Goal: Information Seeking & Learning: Learn about a topic

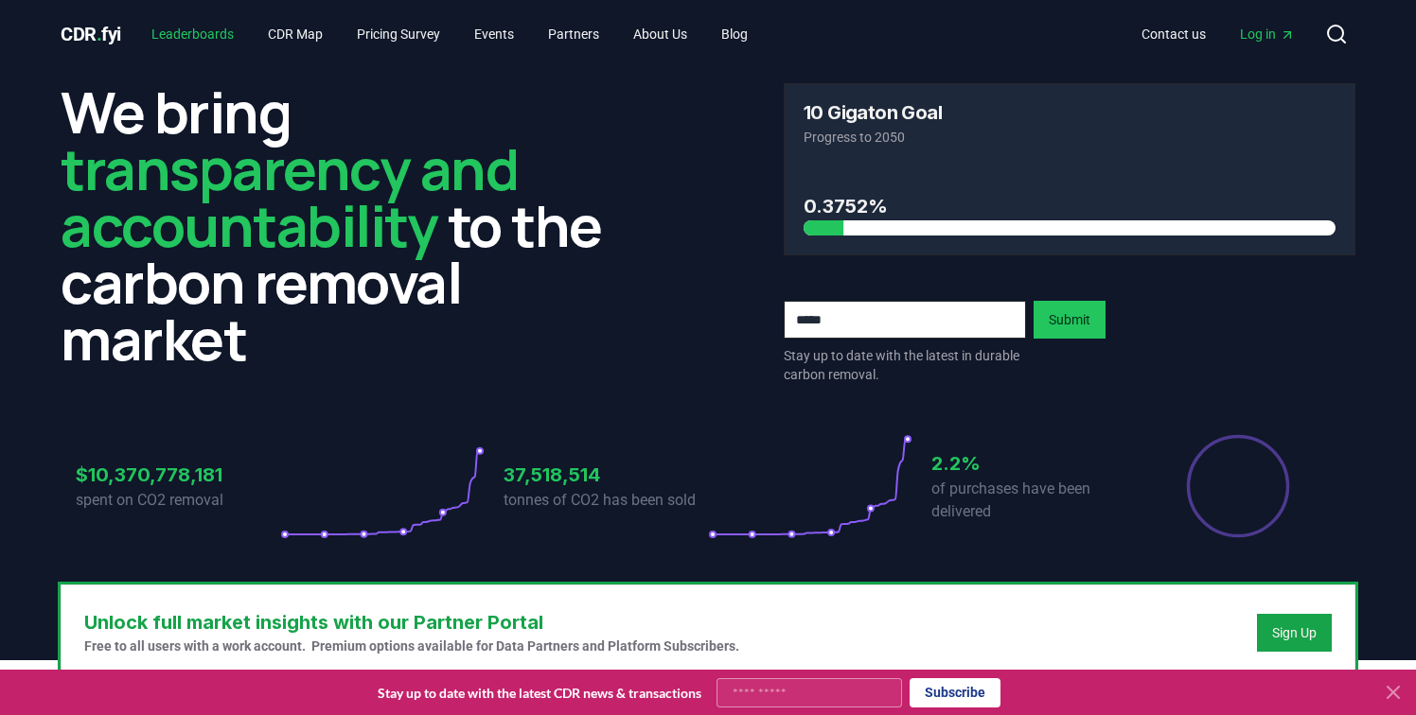
click at [236, 40] on link "Leaderboards" at bounding box center [192, 34] width 113 height 34
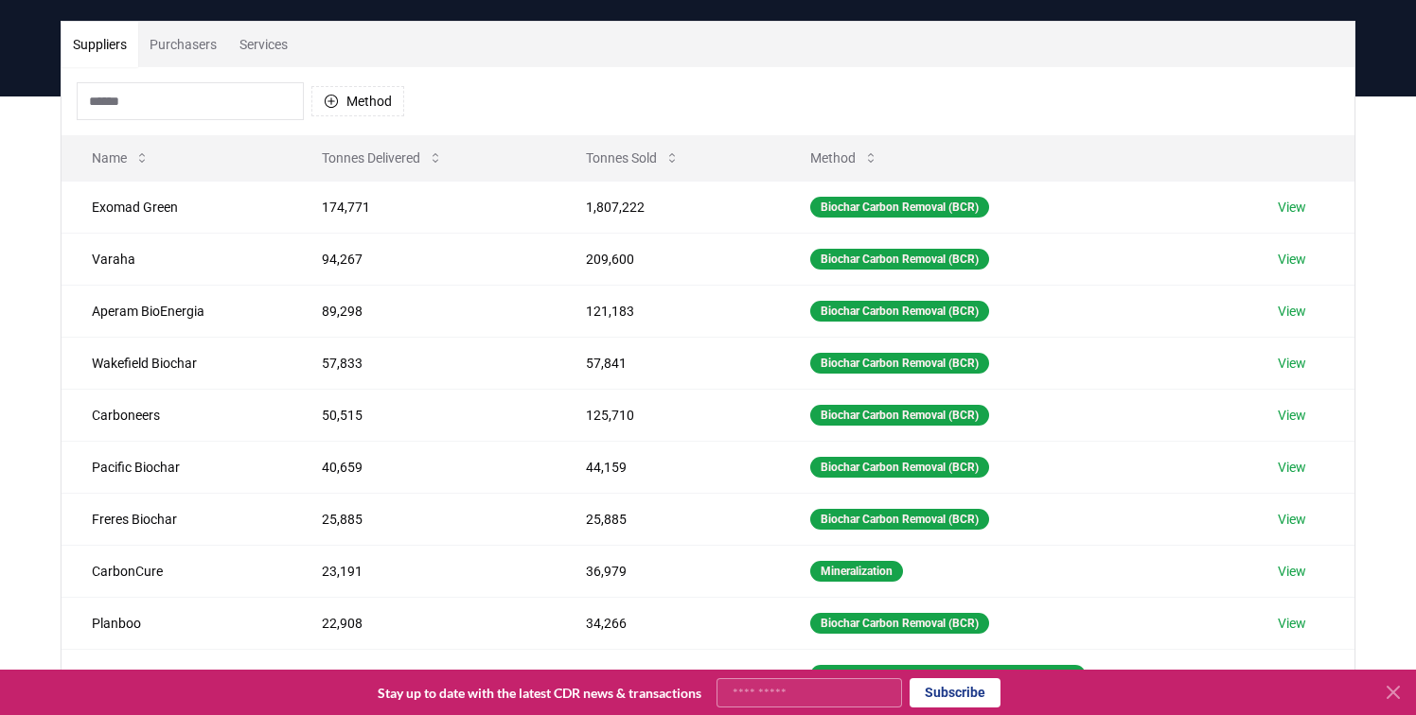
scroll to position [93, 0]
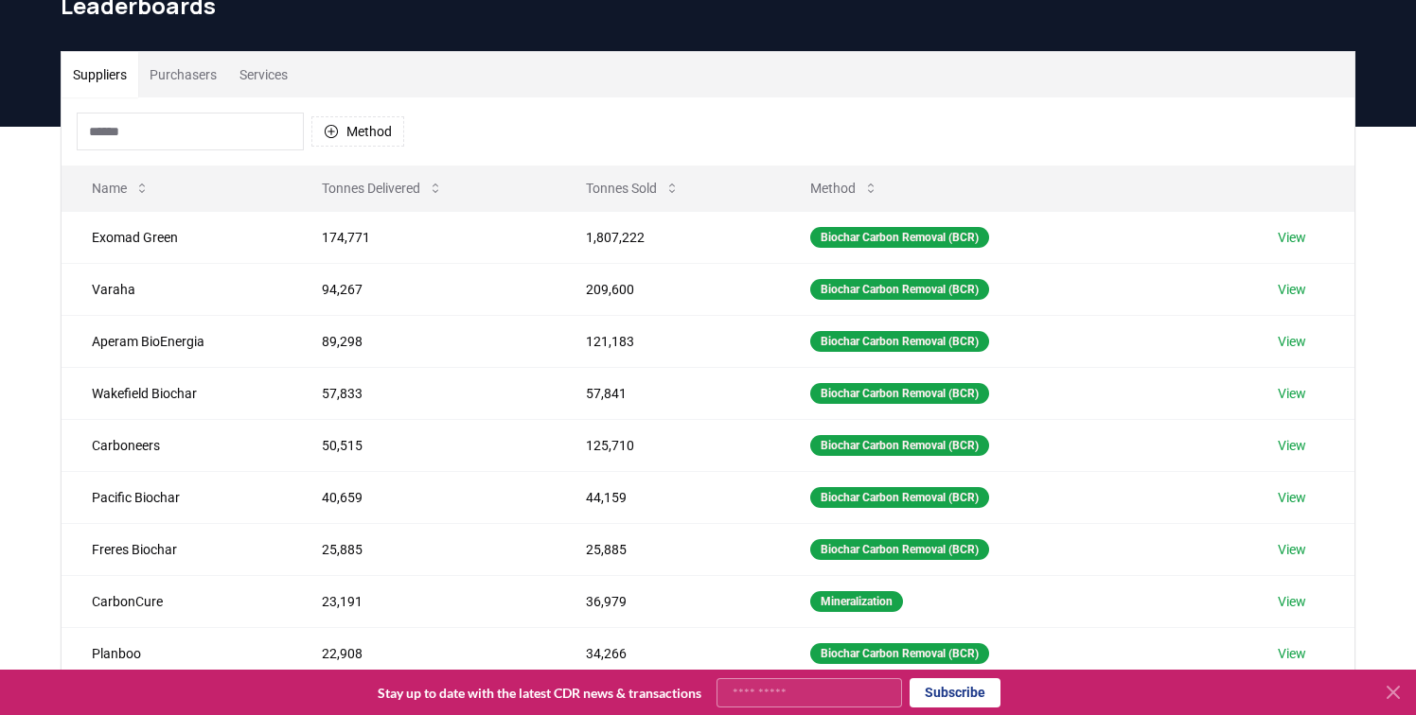
click at [177, 79] on button "Purchasers" at bounding box center [183, 74] width 90 height 45
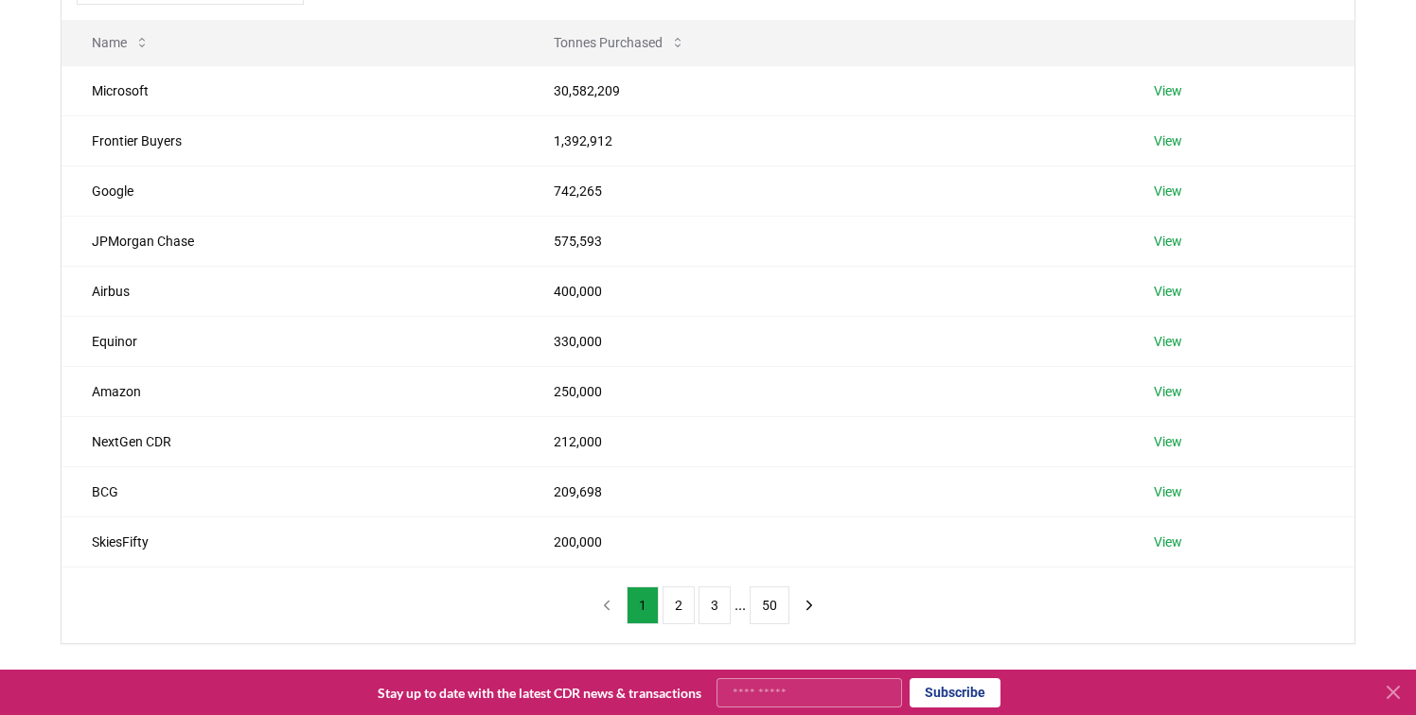
scroll to position [239, 0]
click at [674, 608] on button "2" at bounding box center [678, 605] width 32 height 38
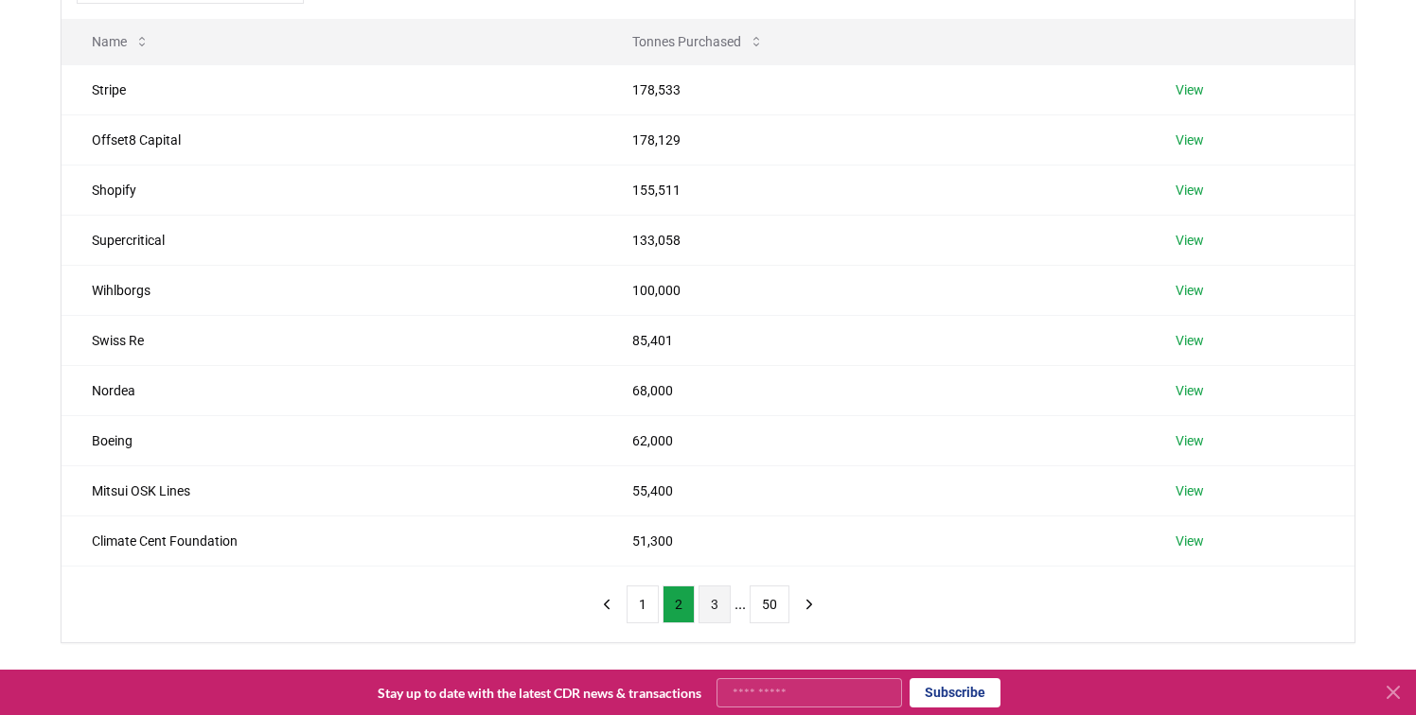
click at [722, 602] on button "3" at bounding box center [714, 605] width 32 height 38
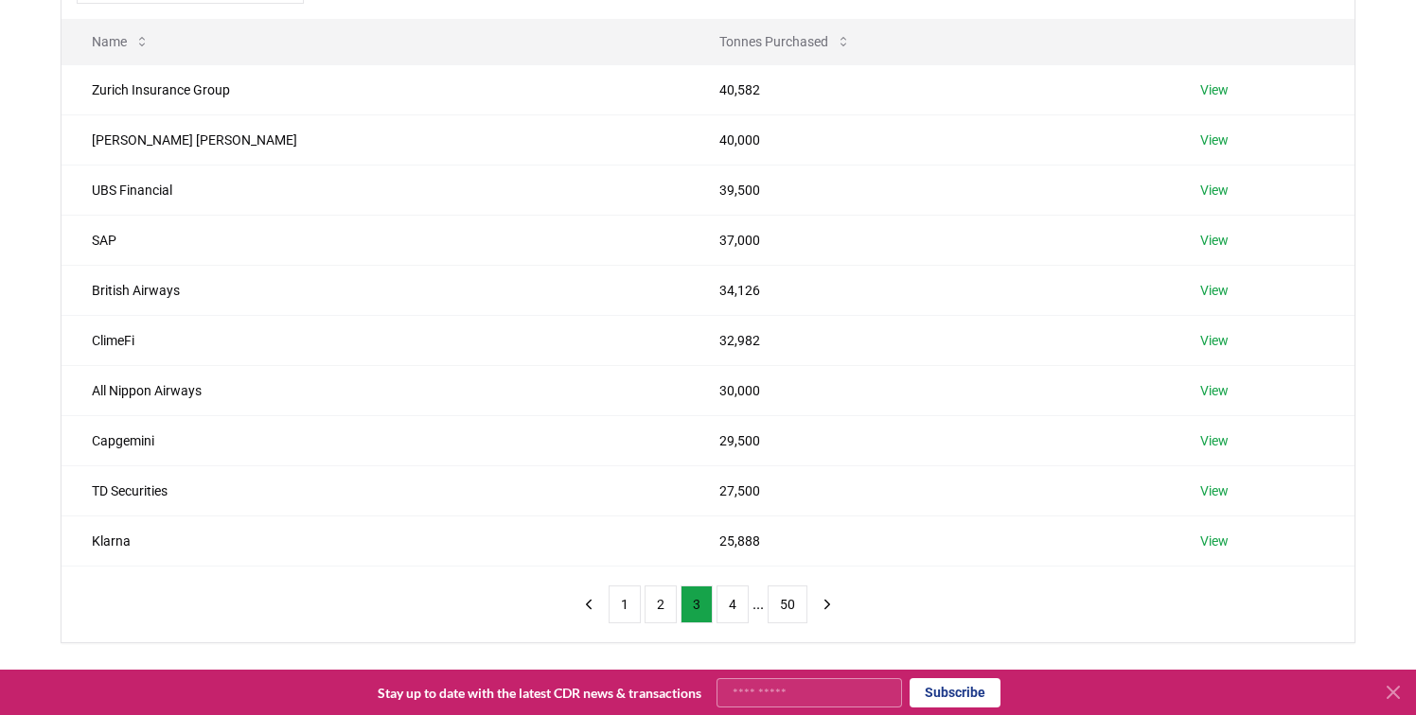
scroll to position [301, 0]
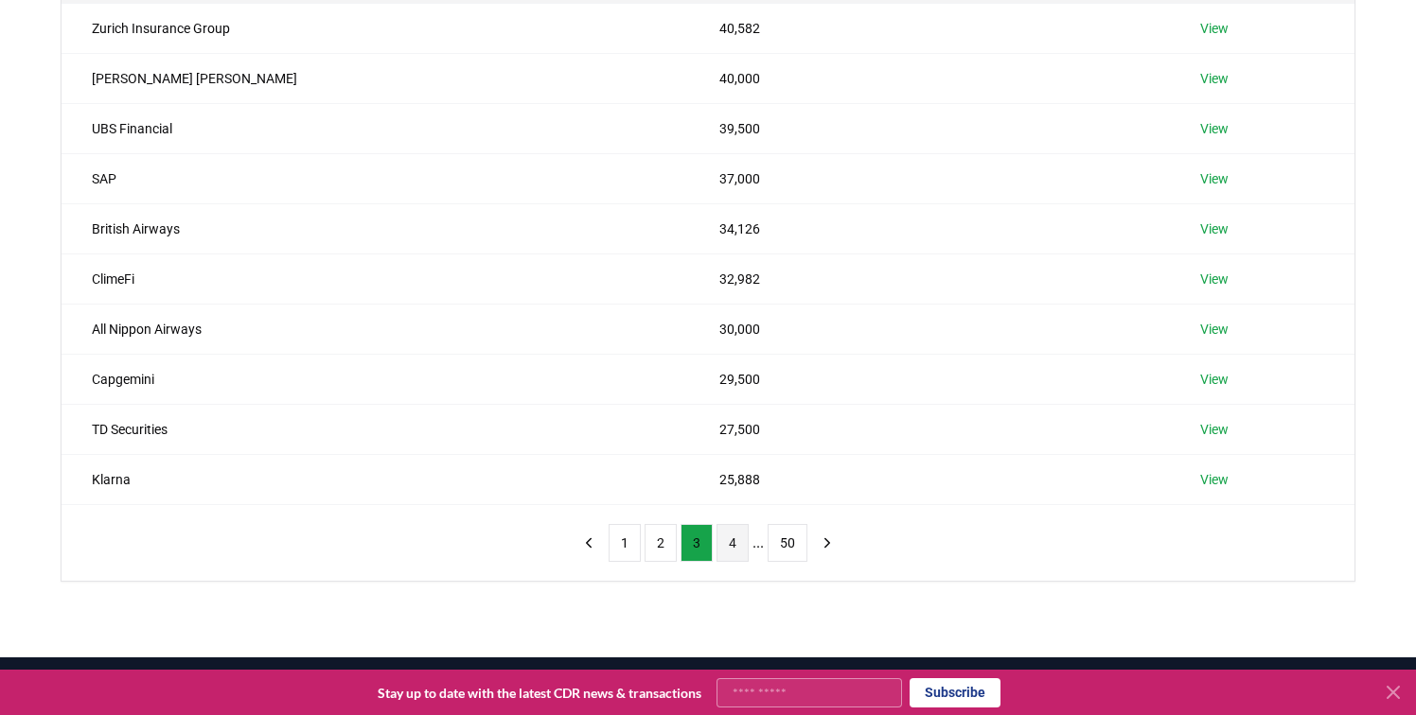
click at [727, 545] on button "4" at bounding box center [732, 543] width 32 height 38
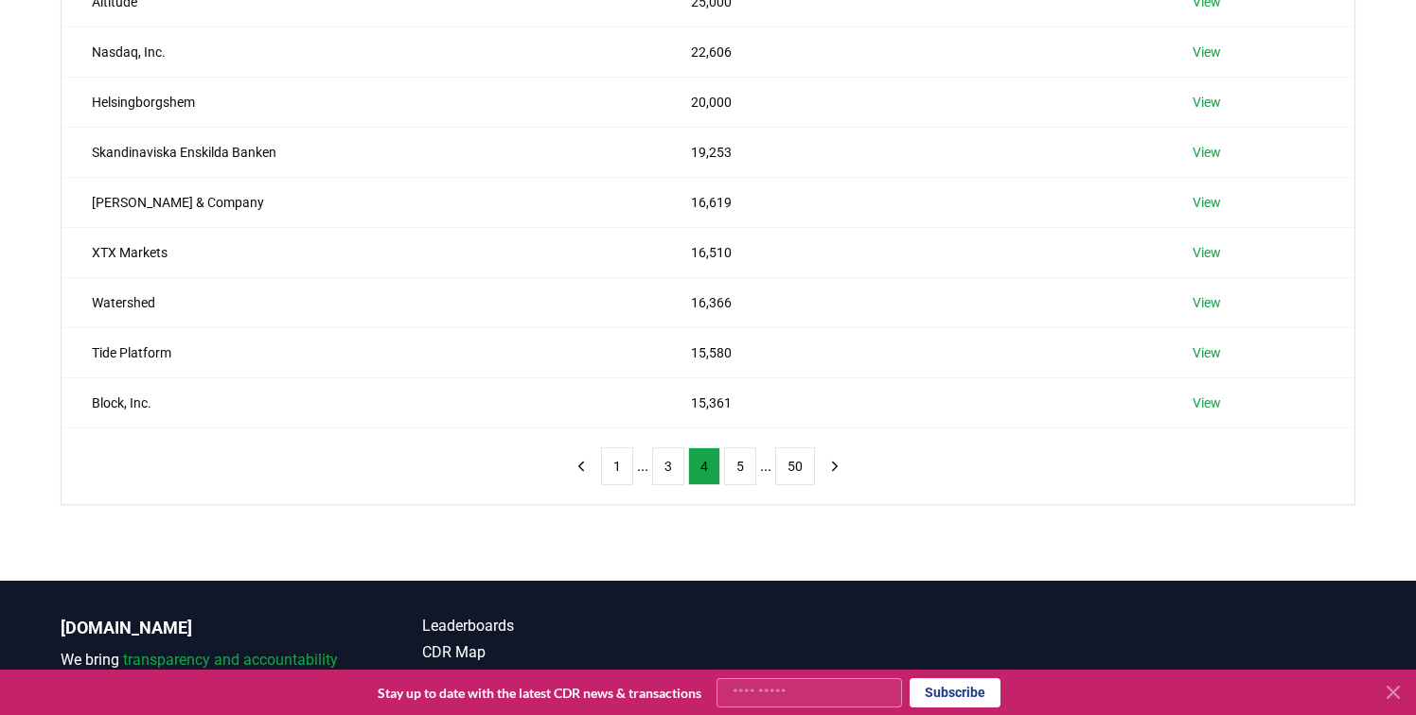
scroll to position [379, 0]
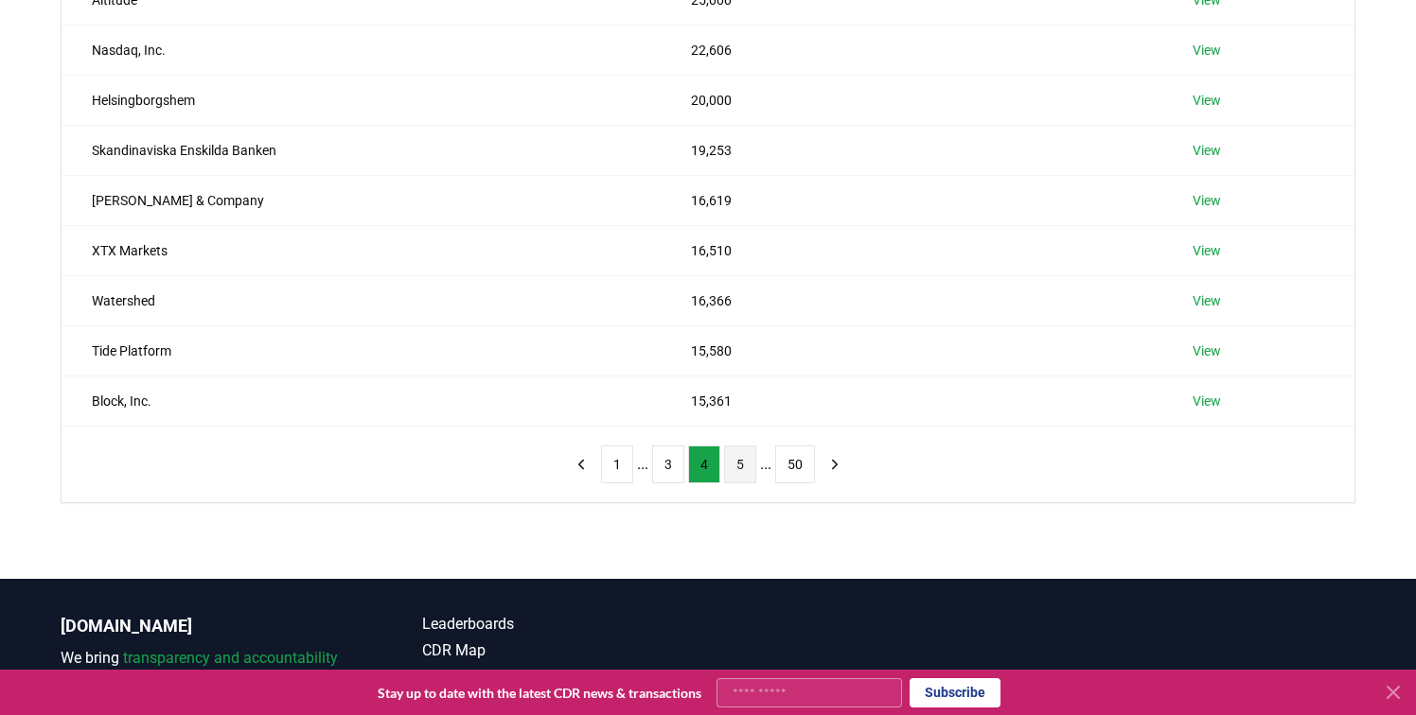
click at [745, 463] on button "5" at bounding box center [740, 465] width 32 height 38
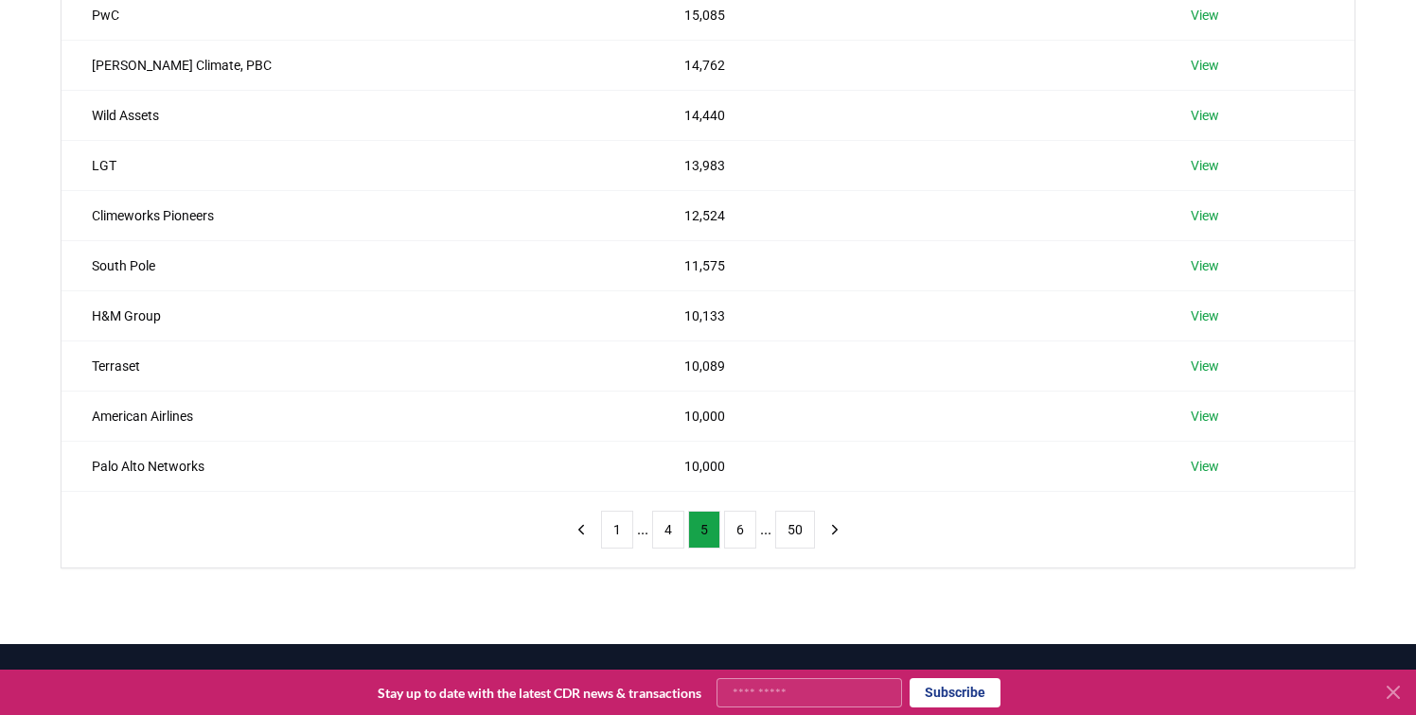
scroll to position [320, 0]
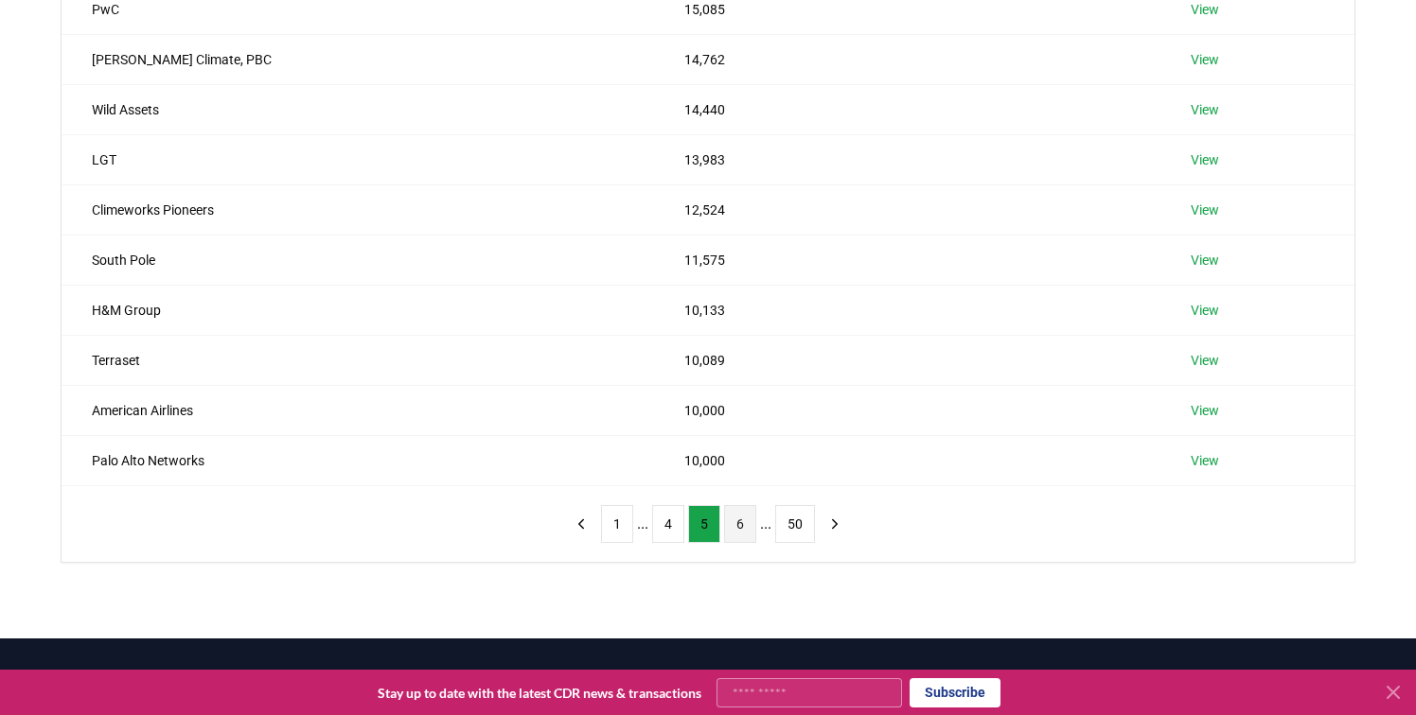
click at [743, 520] on button "6" at bounding box center [740, 524] width 32 height 38
click at [749, 519] on button "7" at bounding box center [740, 524] width 32 height 38
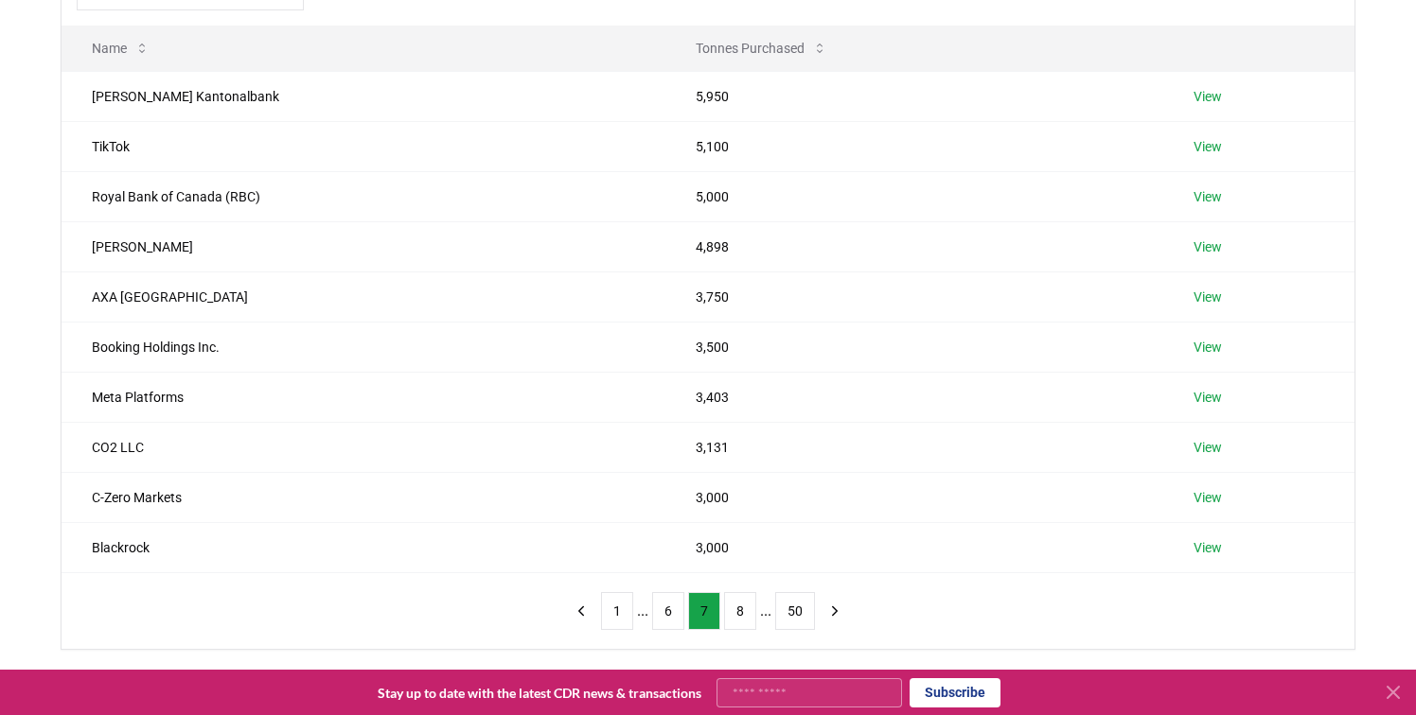
scroll to position [235, 0]
click at [742, 615] on button "8" at bounding box center [740, 610] width 32 height 38
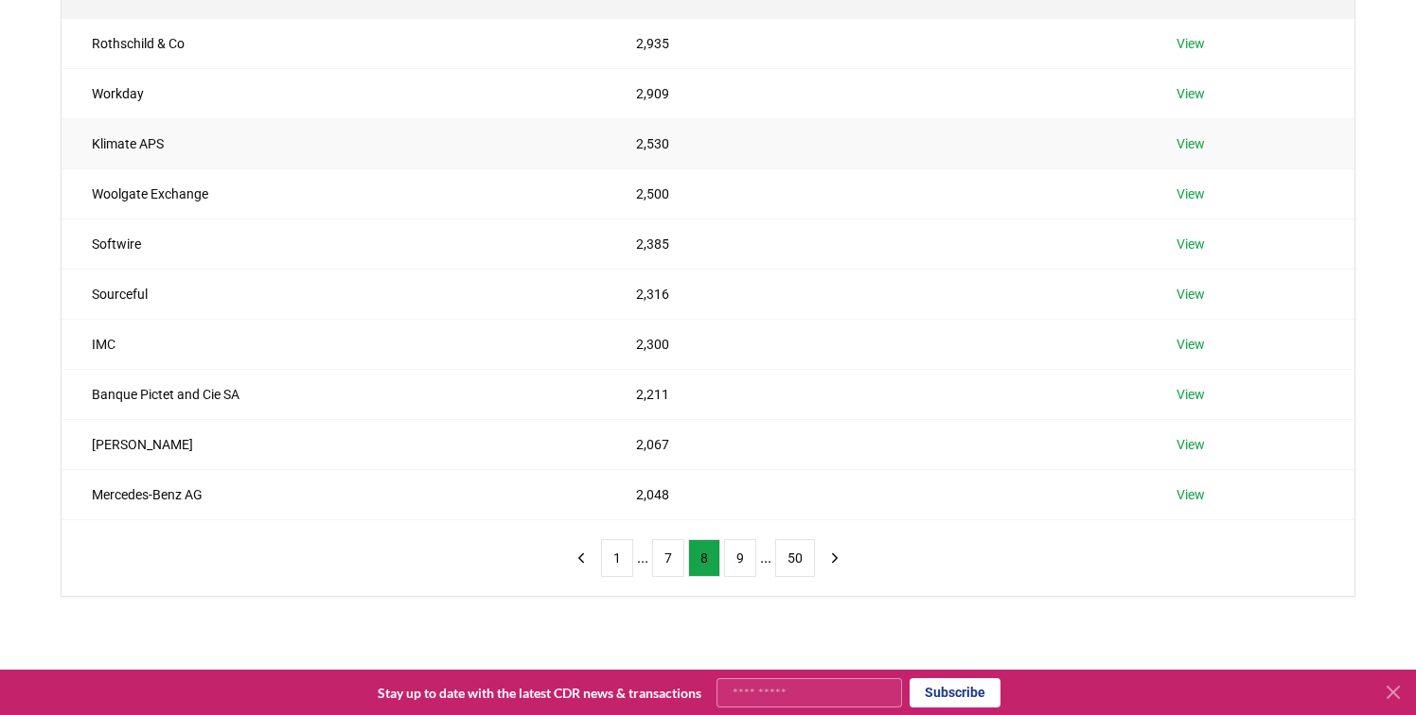
scroll to position [311, 0]
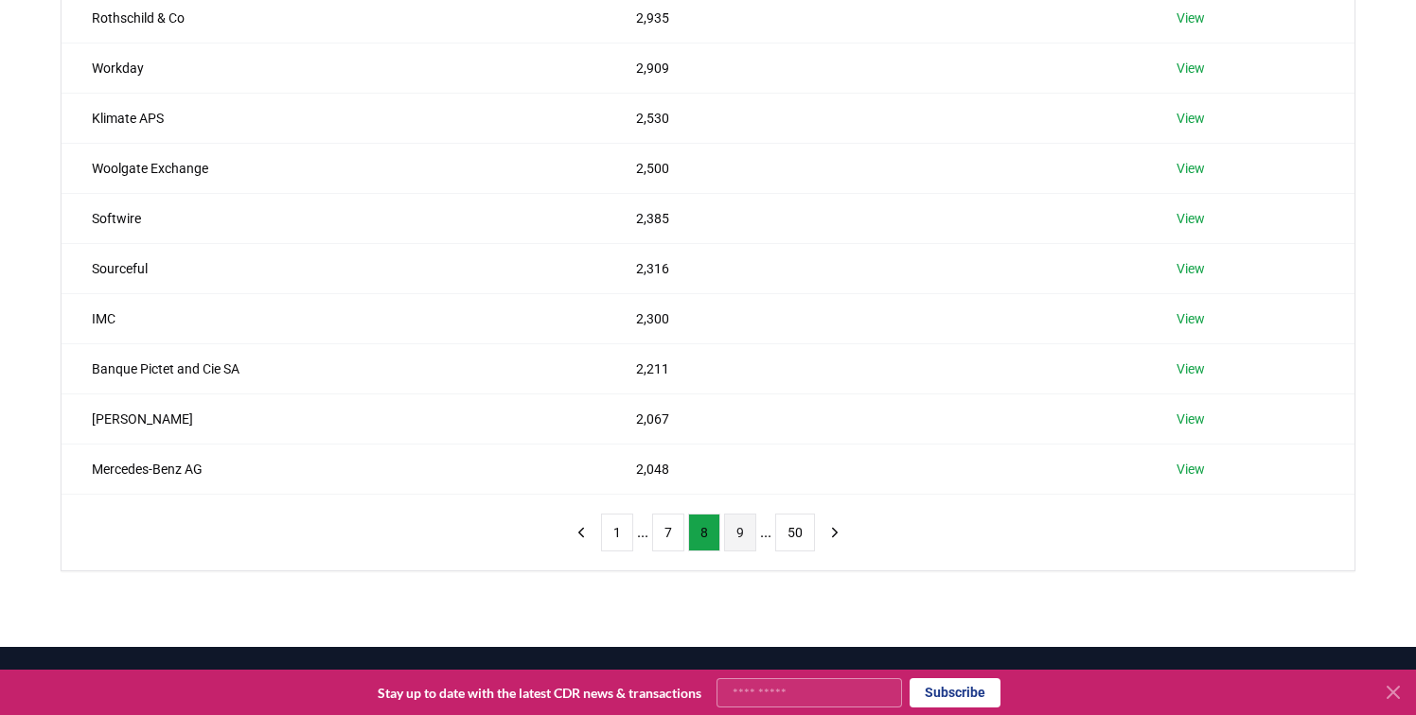
click at [745, 537] on button "9" at bounding box center [740, 533] width 32 height 38
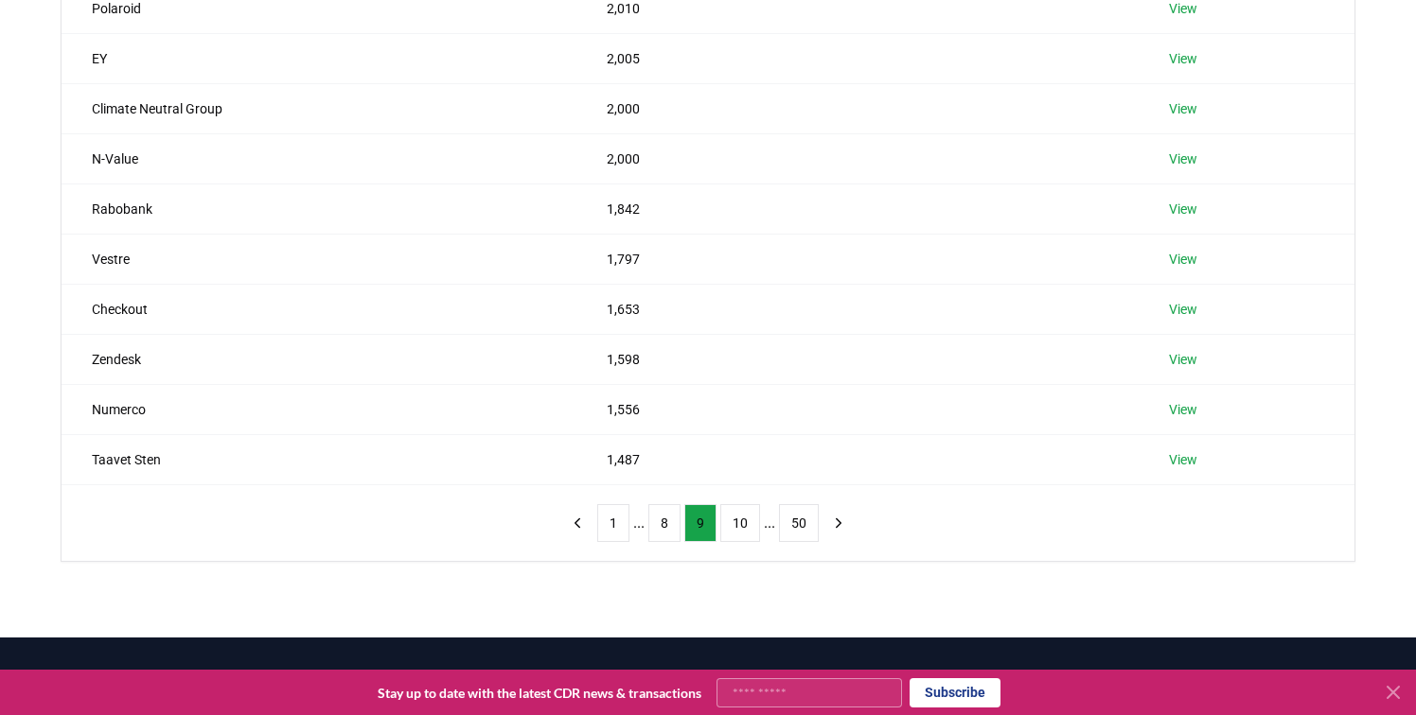
scroll to position [332, 0]
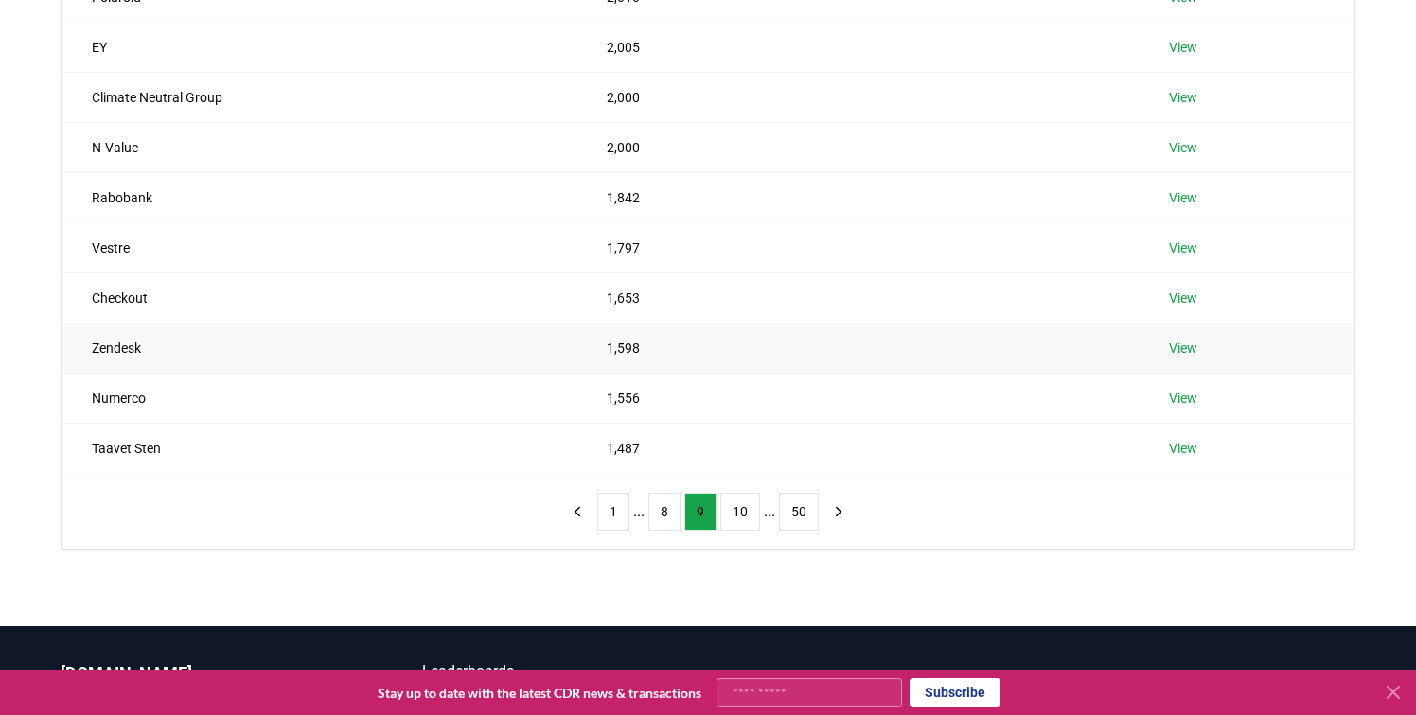
click at [1190, 350] on link "View" at bounding box center [1183, 348] width 28 height 19
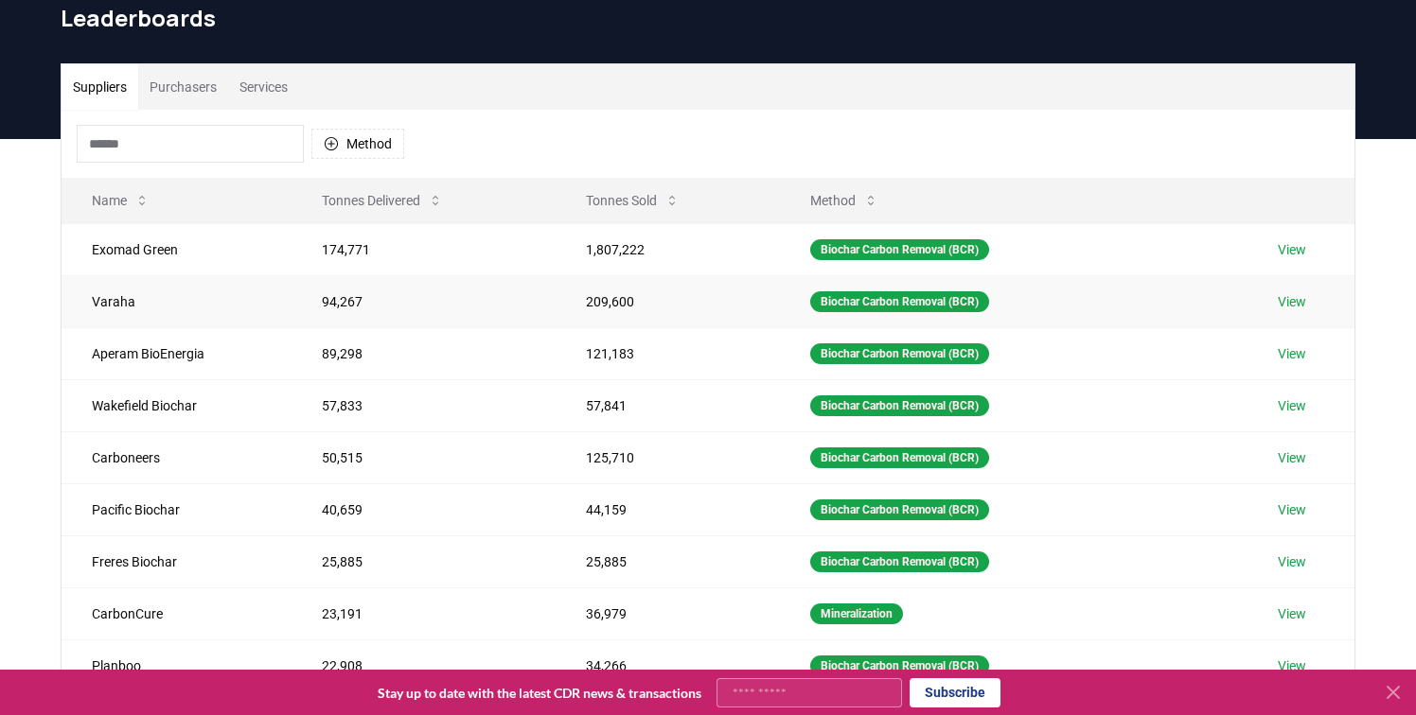
scroll to position [73, 0]
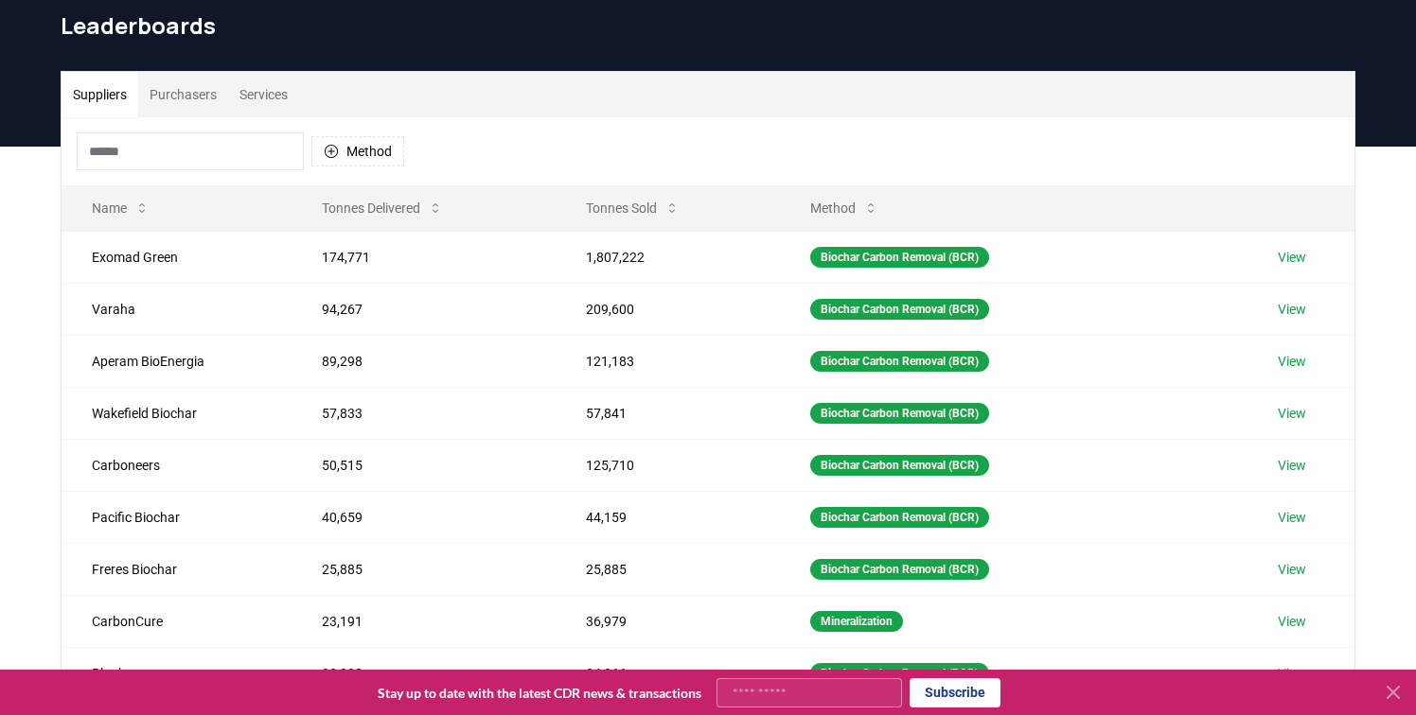
click at [137, 160] on input at bounding box center [190, 151] width 227 height 38
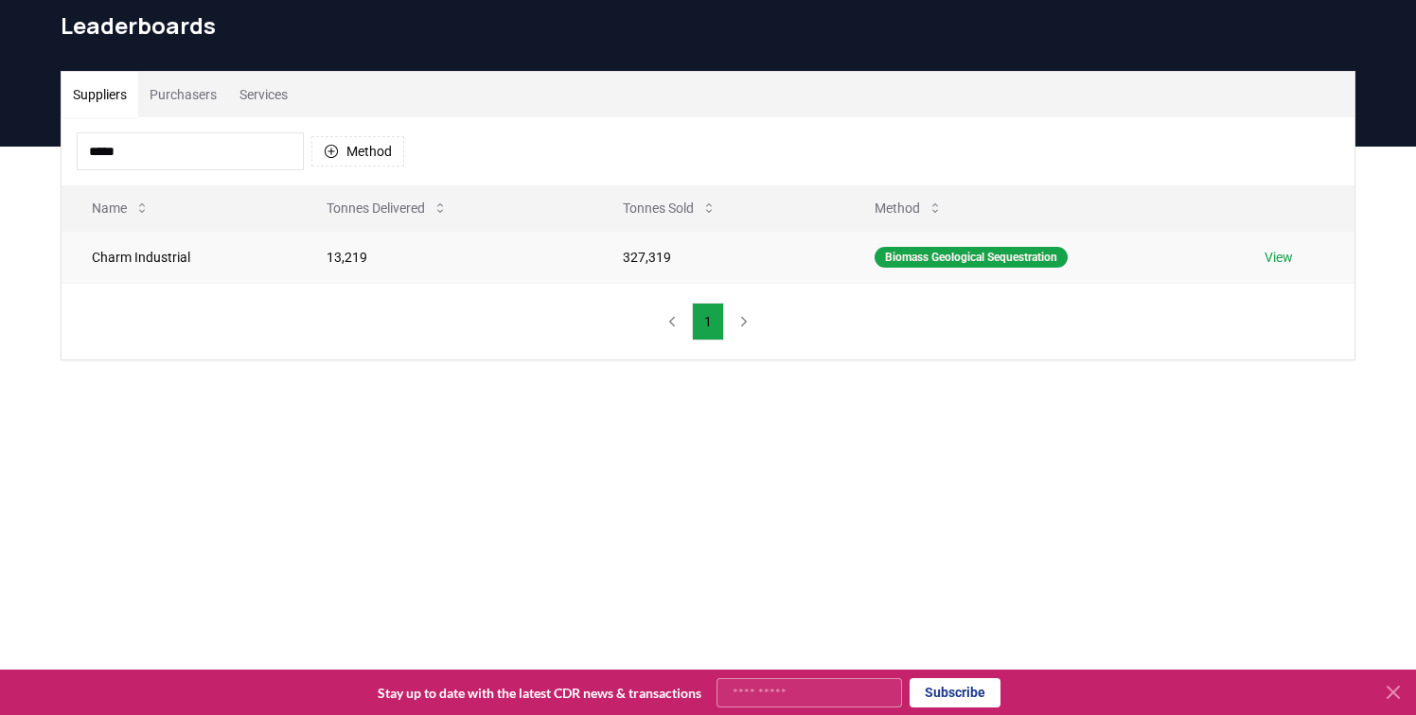
type input "*****"
click at [1278, 255] on link "View" at bounding box center [1278, 257] width 28 height 19
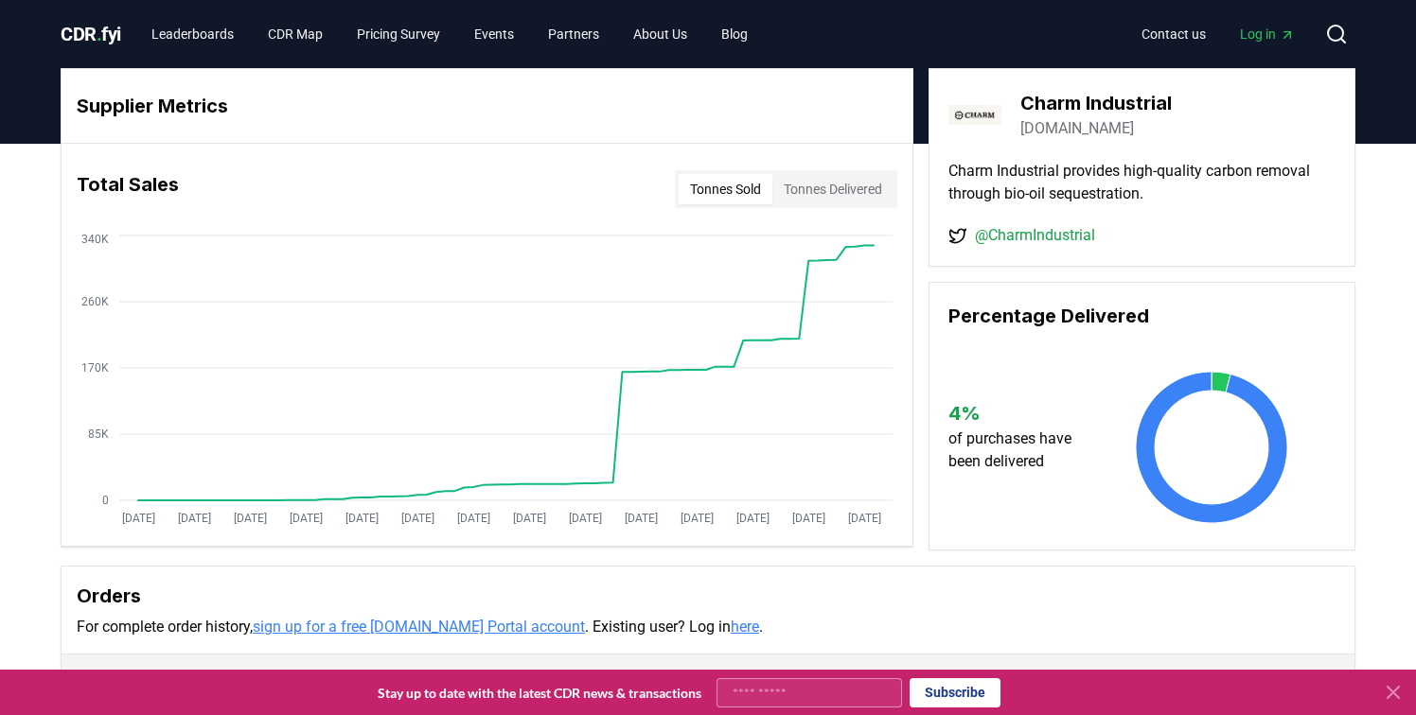
click at [840, 185] on button "Tonnes Delivered" at bounding box center [832, 189] width 121 height 30
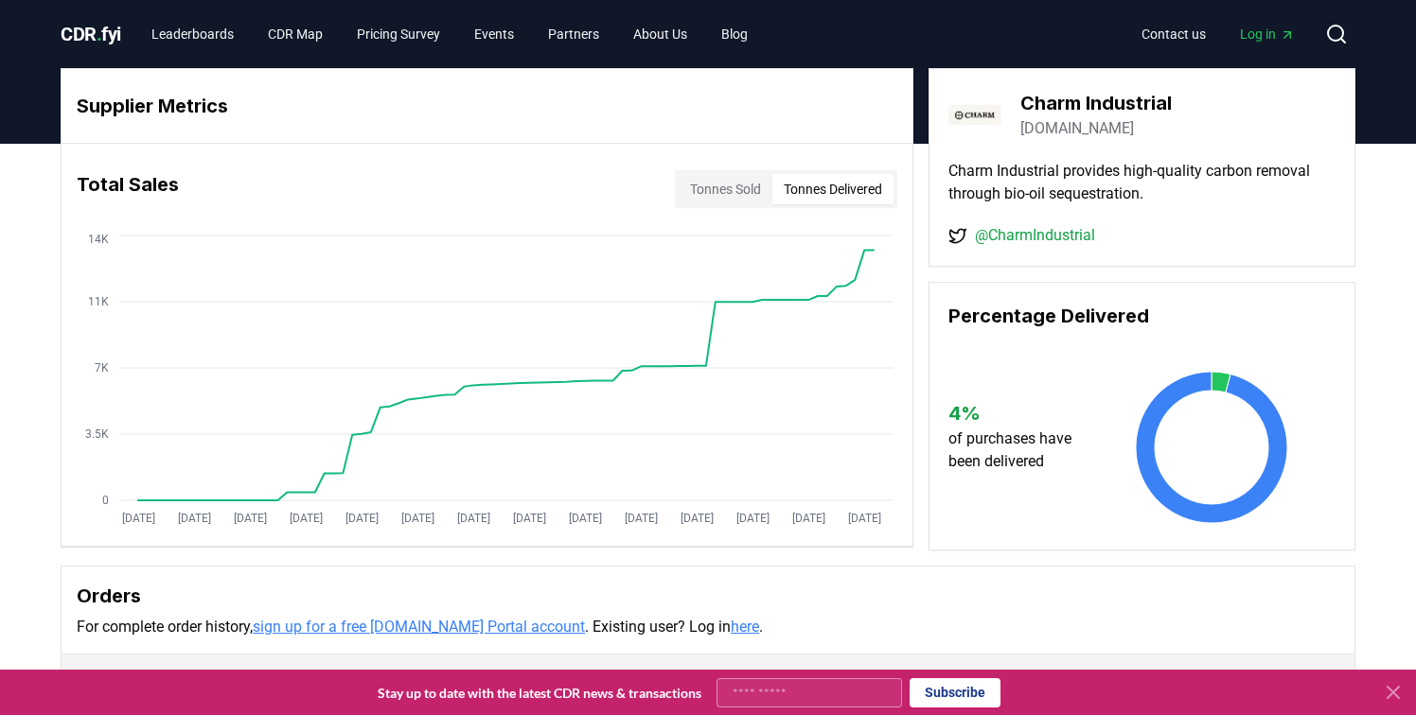
click at [721, 194] on button "Tonnes Sold" at bounding box center [726, 189] width 94 height 30
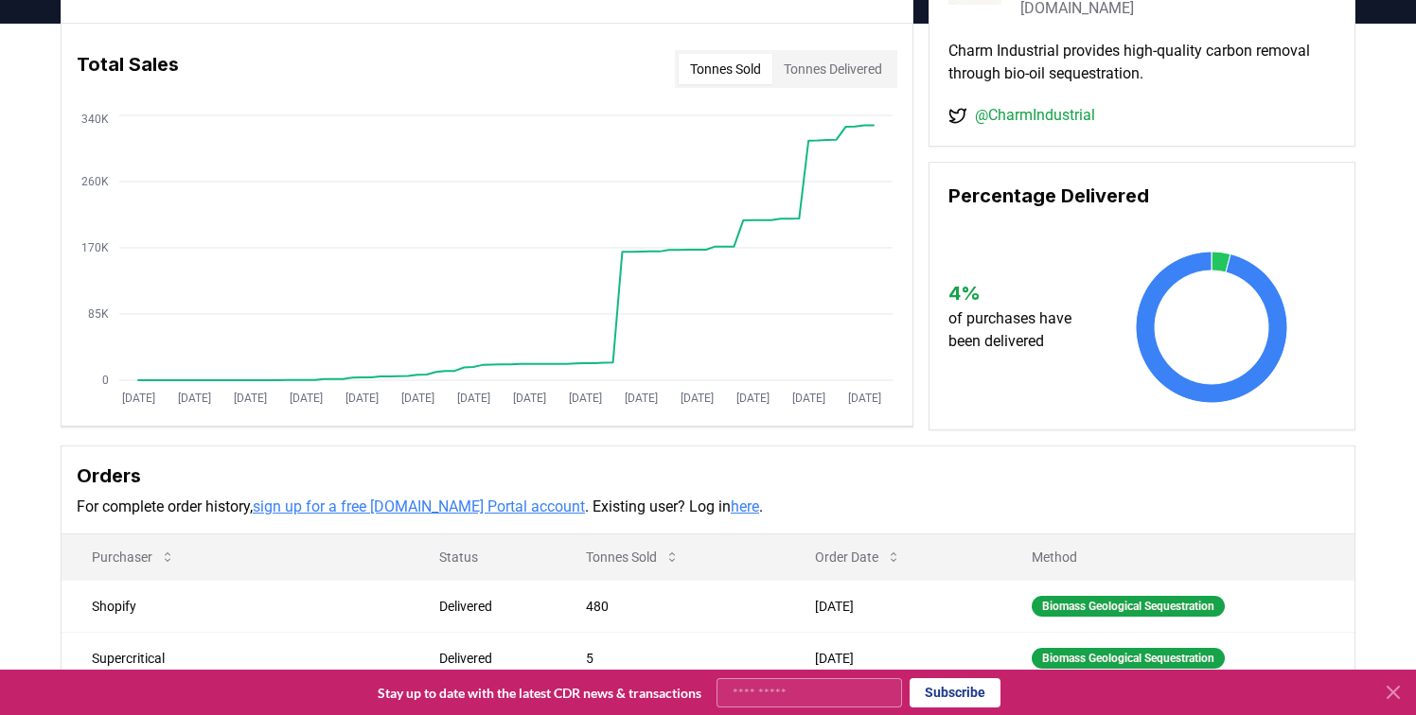
scroll to position [88, 0]
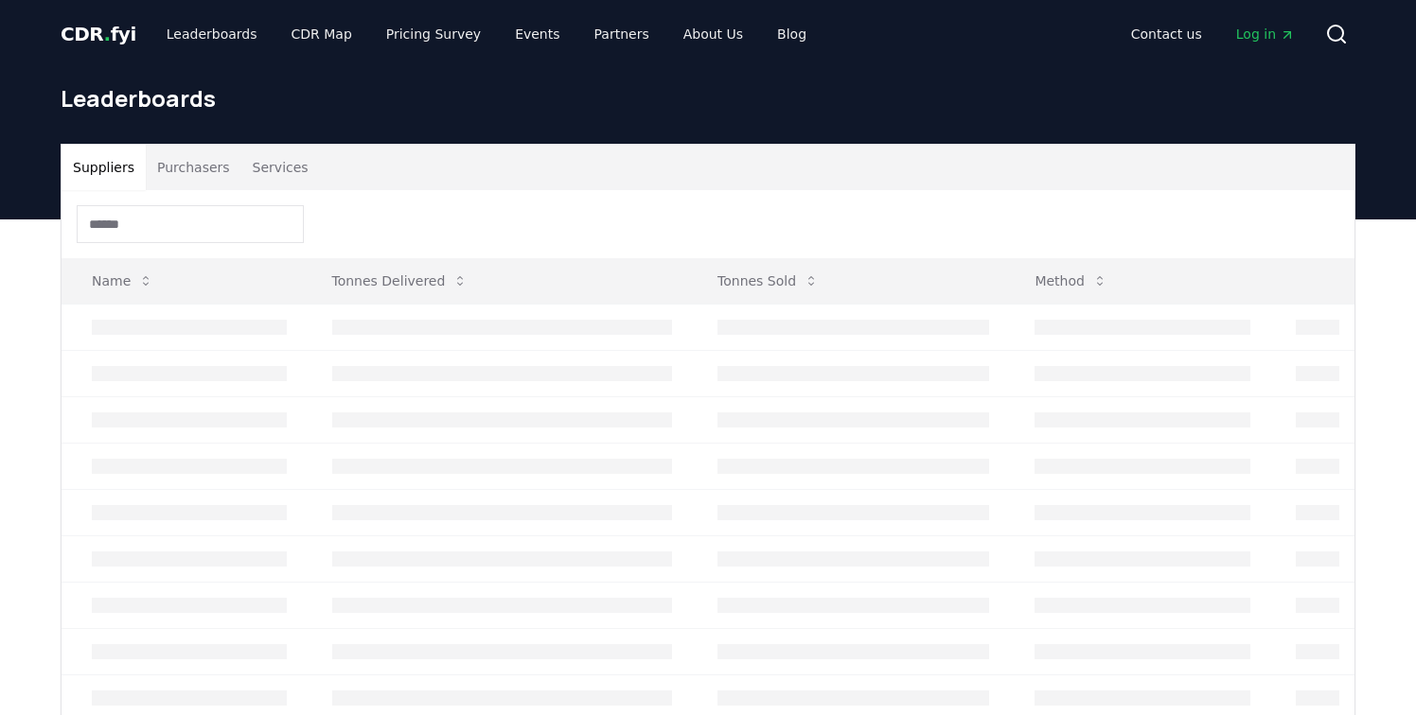
scroll to position [73, 0]
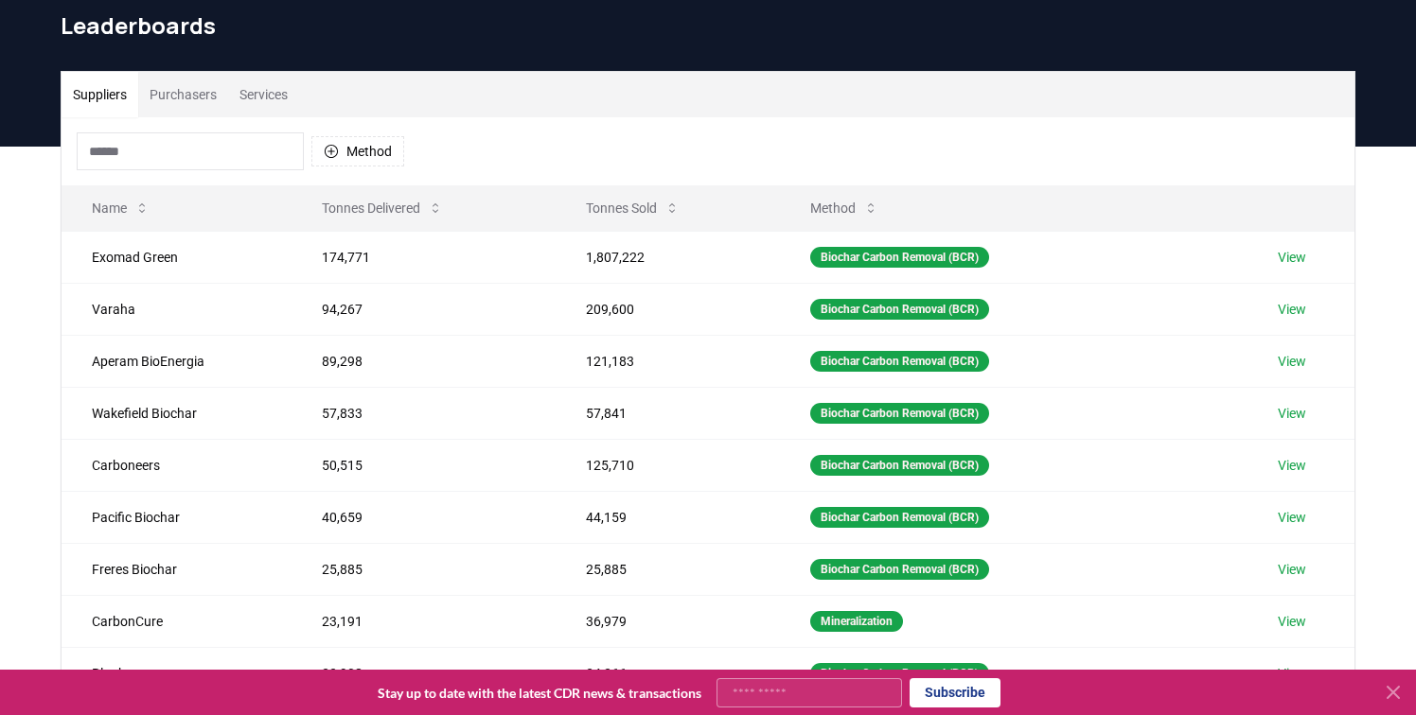
click at [184, 157] on input at bounding box center [190, 151] width 227 height 38
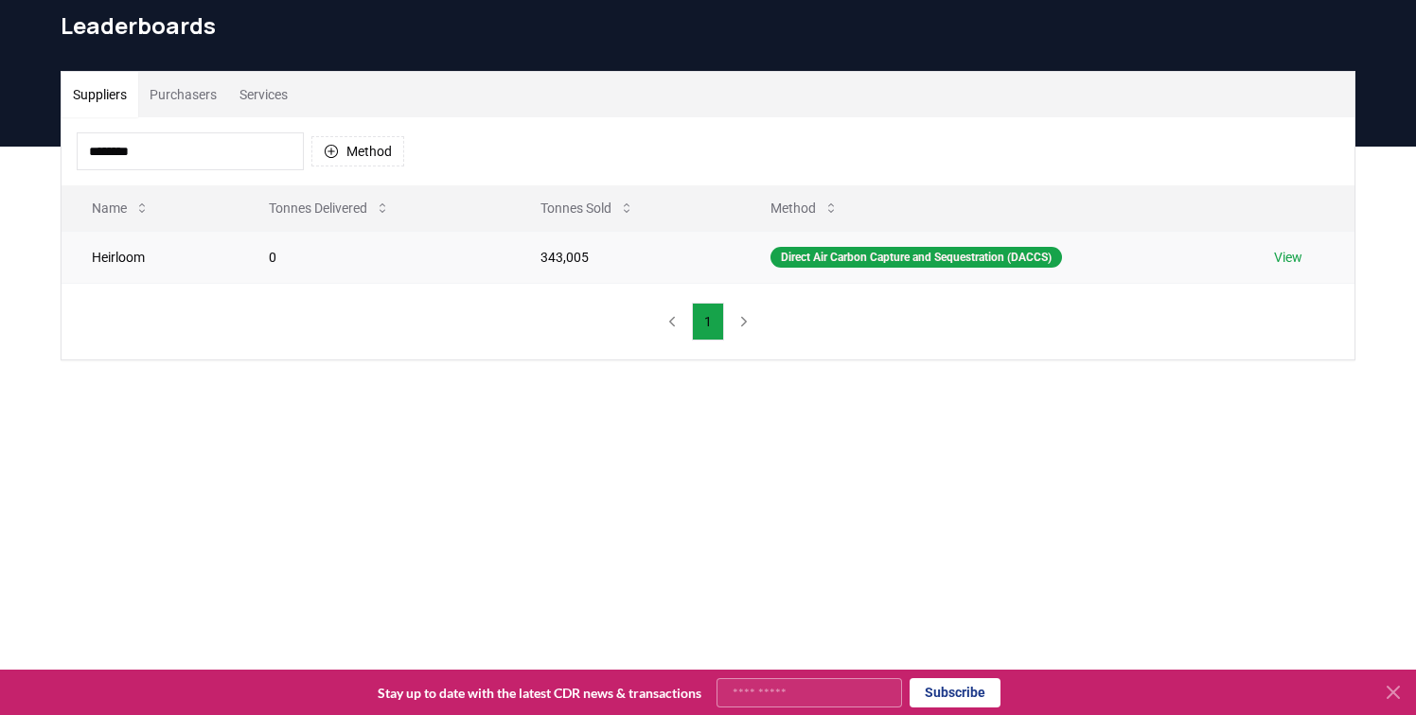
type input "********"
click at [1299, 259] on link "View" at bounding box center [1288, 257] width 28 height 19
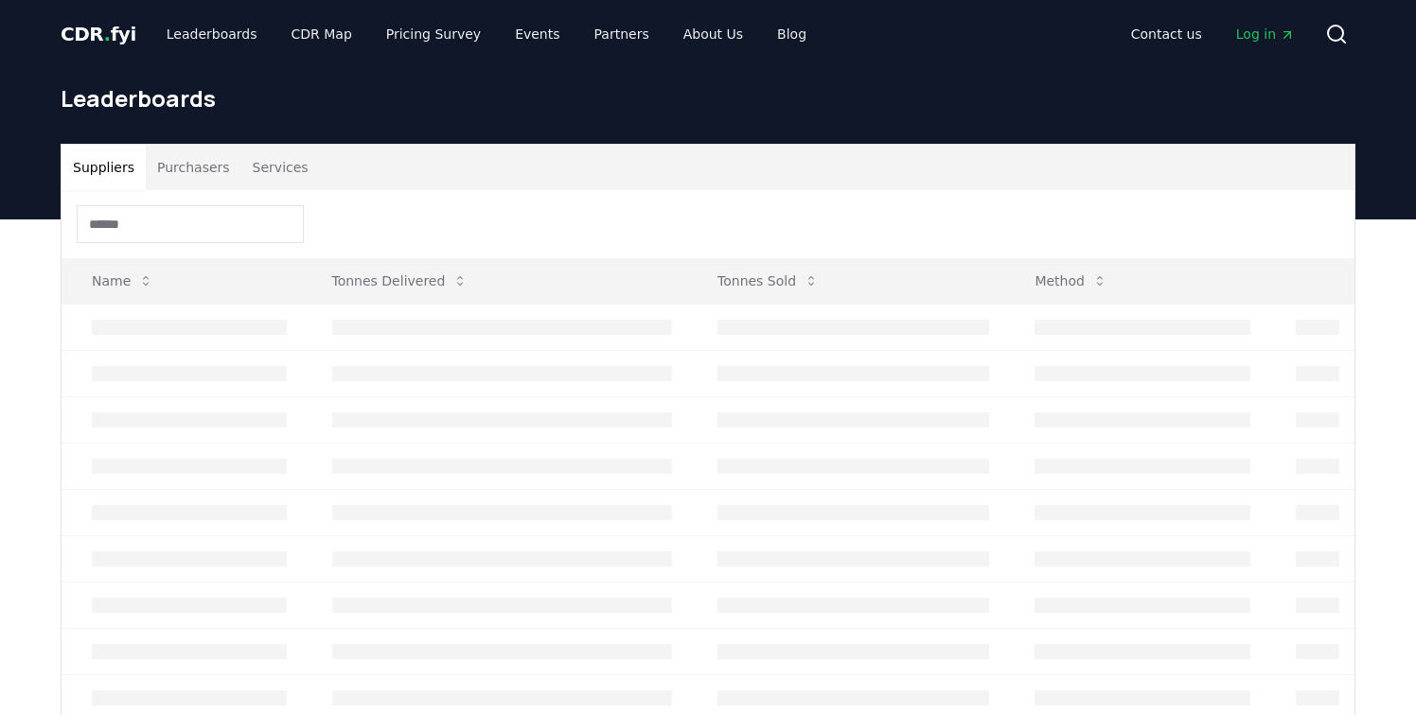
scroll to position [73, 0]
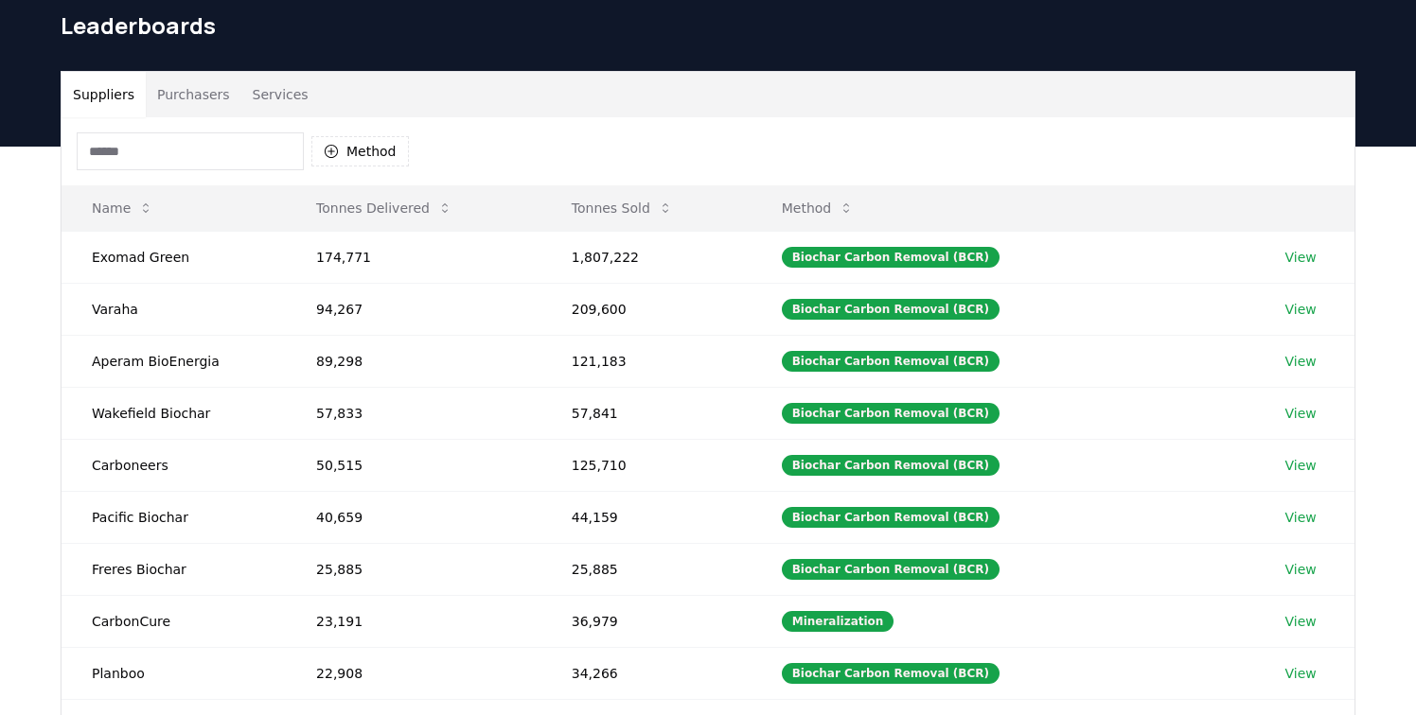
click at [146, 150] on input at bounding box center [190, 151] width 227 height 38
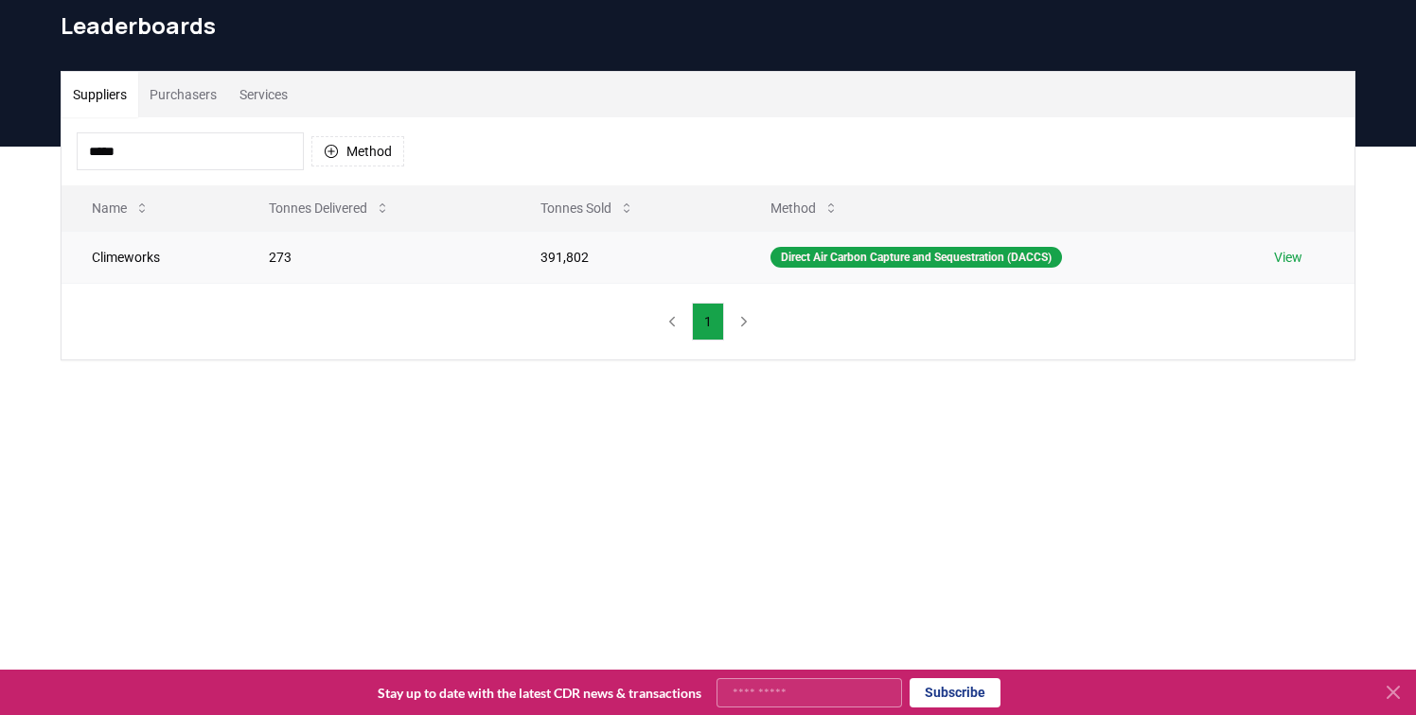
type input "*****"
click at [1293, 256] on link "View" at bounding box center [1288, 257] width 28 height 19
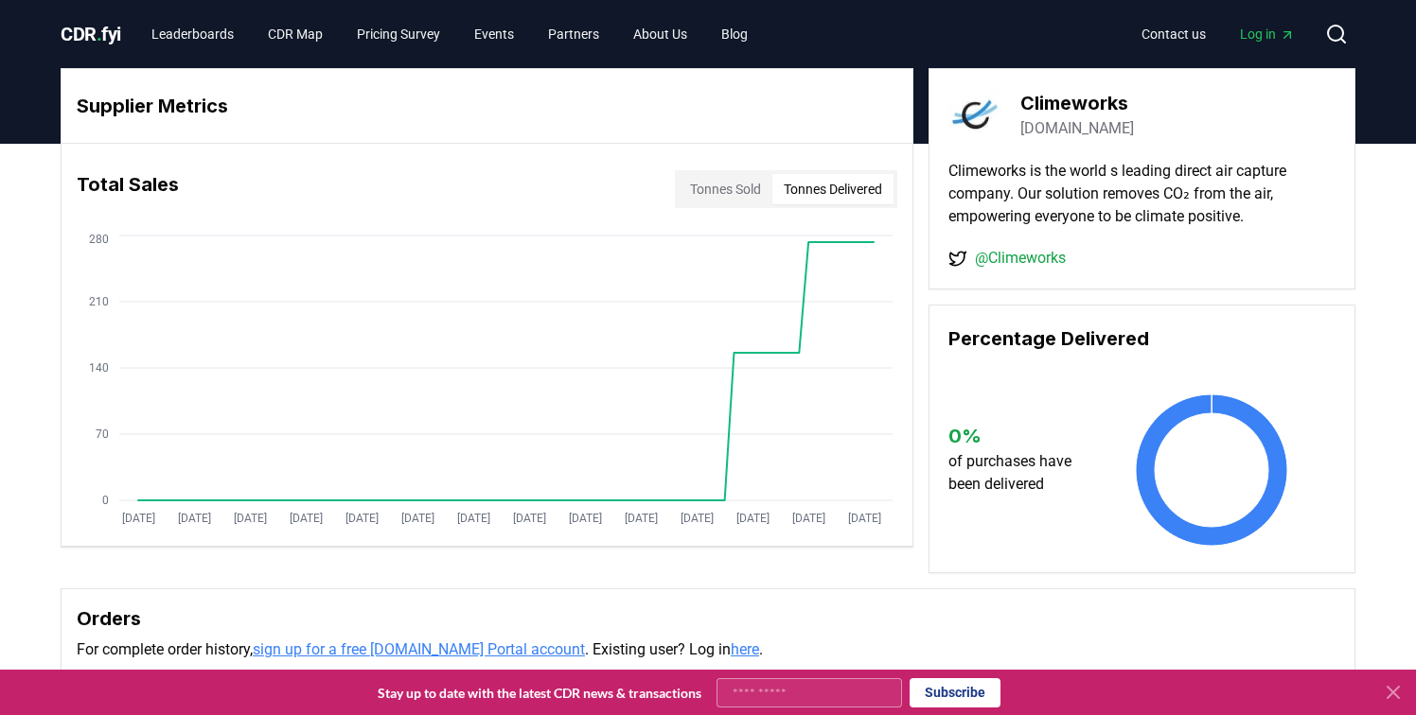
click at [823, 191] on button "Tonnes Delivered" at bounding box center [832, 189] width 121 height 30
click at [355, 170] on div "Total Sales Tonnes Sold Tonnes Delivered" at bounding box center [487, 189] width 851 height 68
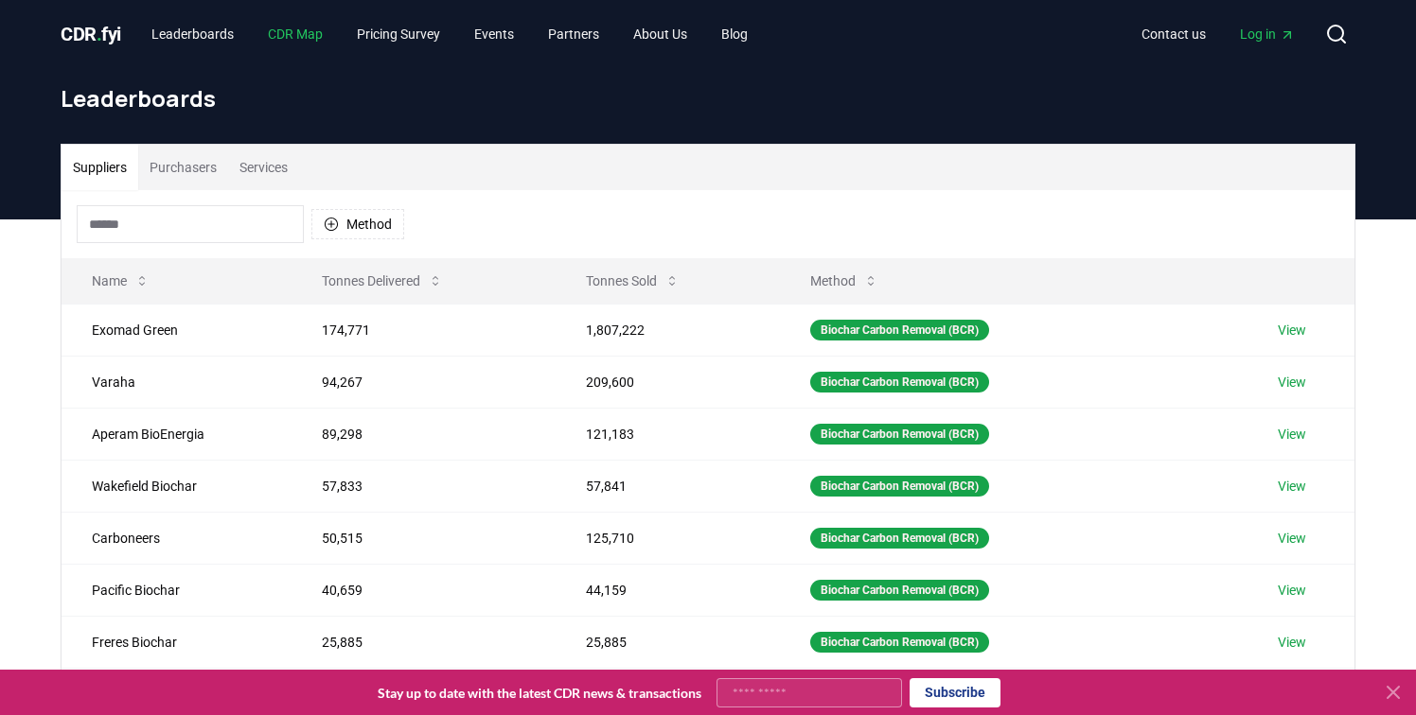
click at [306, 35] on link "CDR Map" at bounding box center [295, 34] width 85 height 34
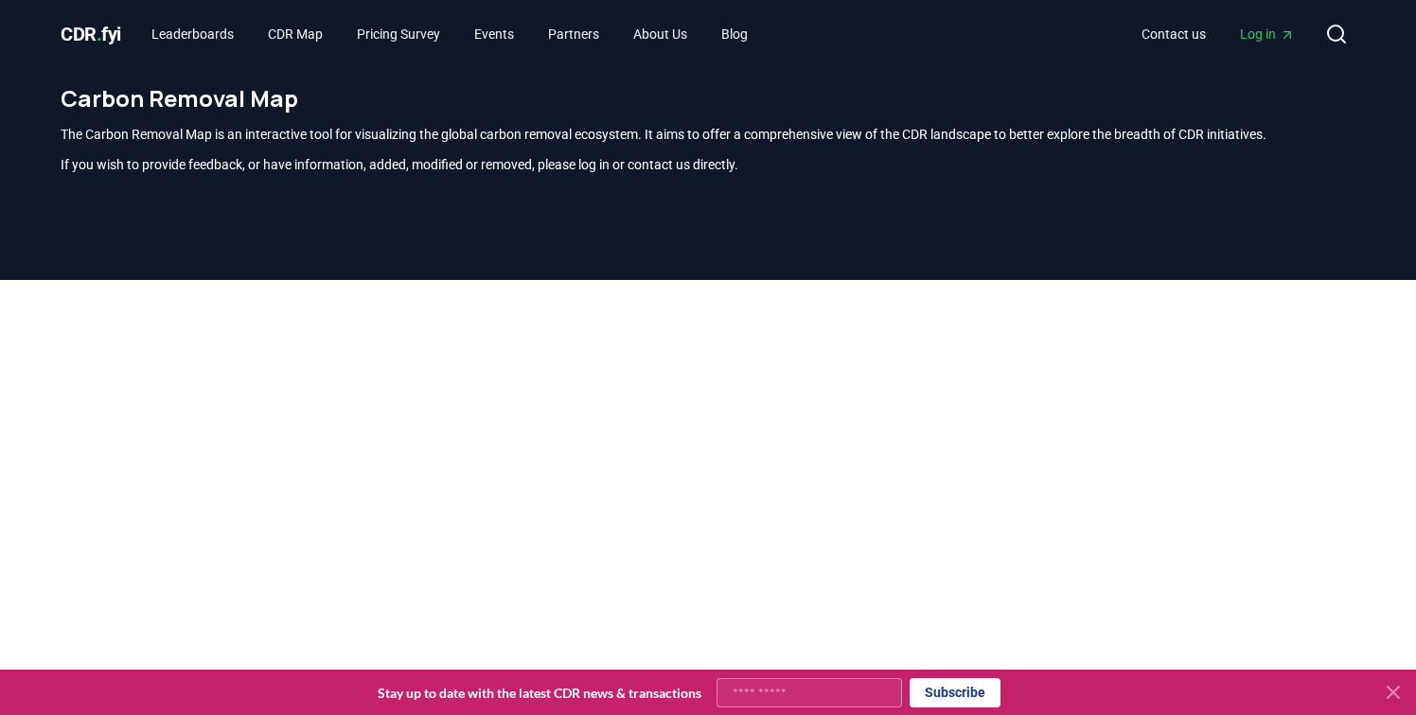
click at [72, 35] on span "CDR . fyi" at bounding box center [91, 34] width 61 height 23
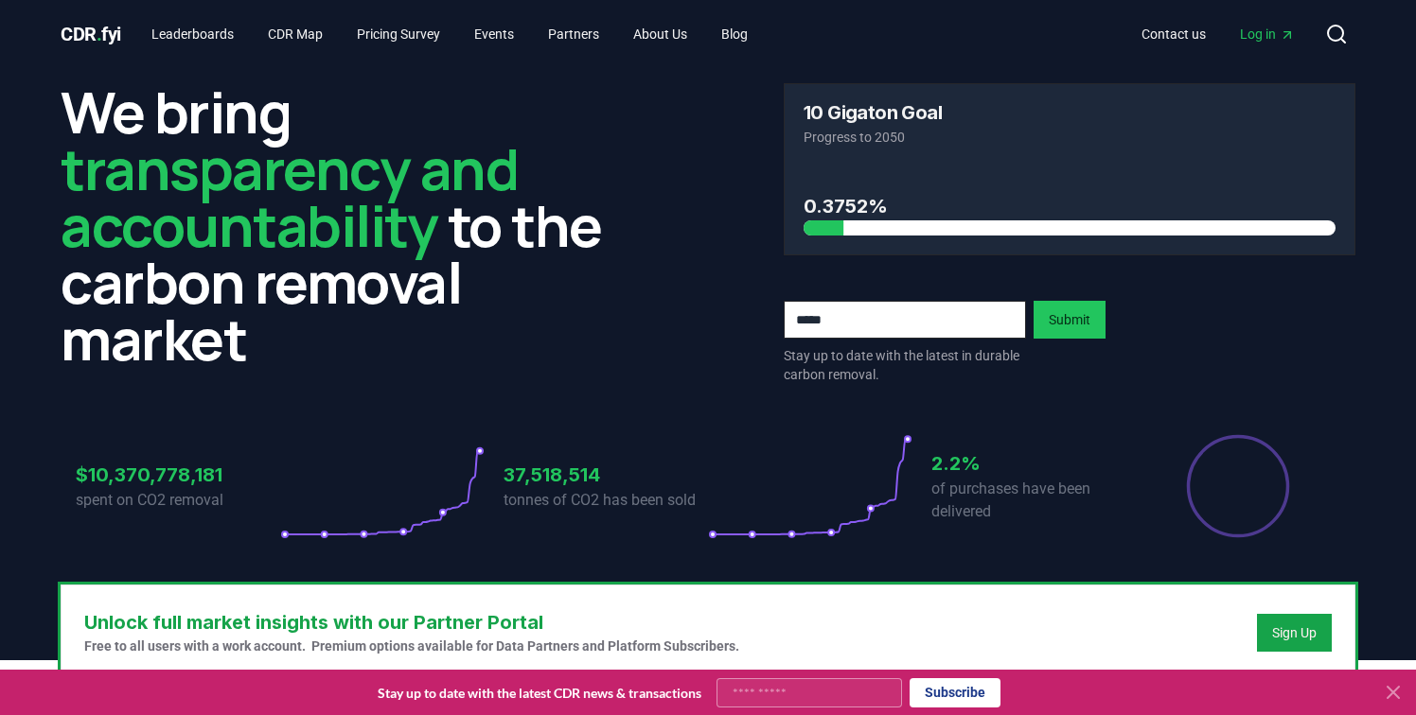
scroll to position [1, 0]
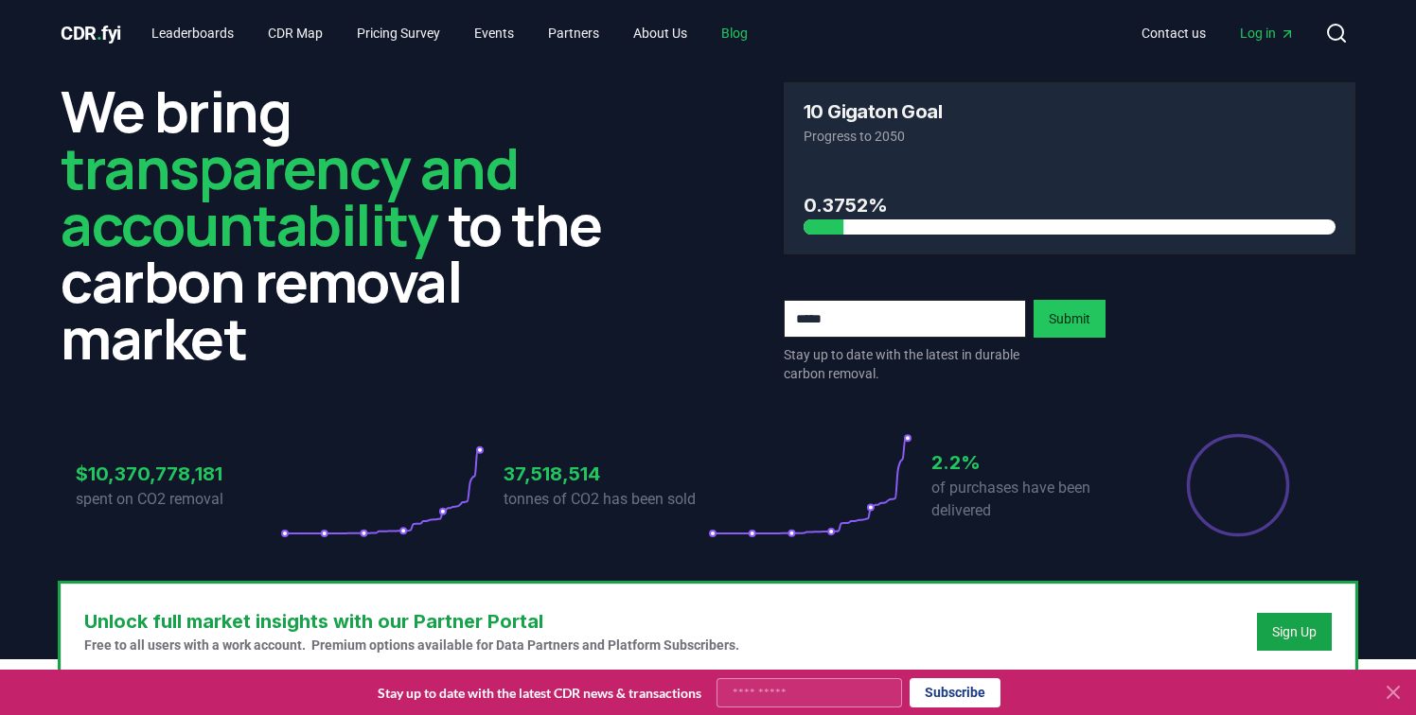
click at [763, 39] on link "Blog" at bounding box center [734, 33] width 57 height 34
click at [756, 35] on link "Blog" at bounding box center [734, 33] width 57 height 34
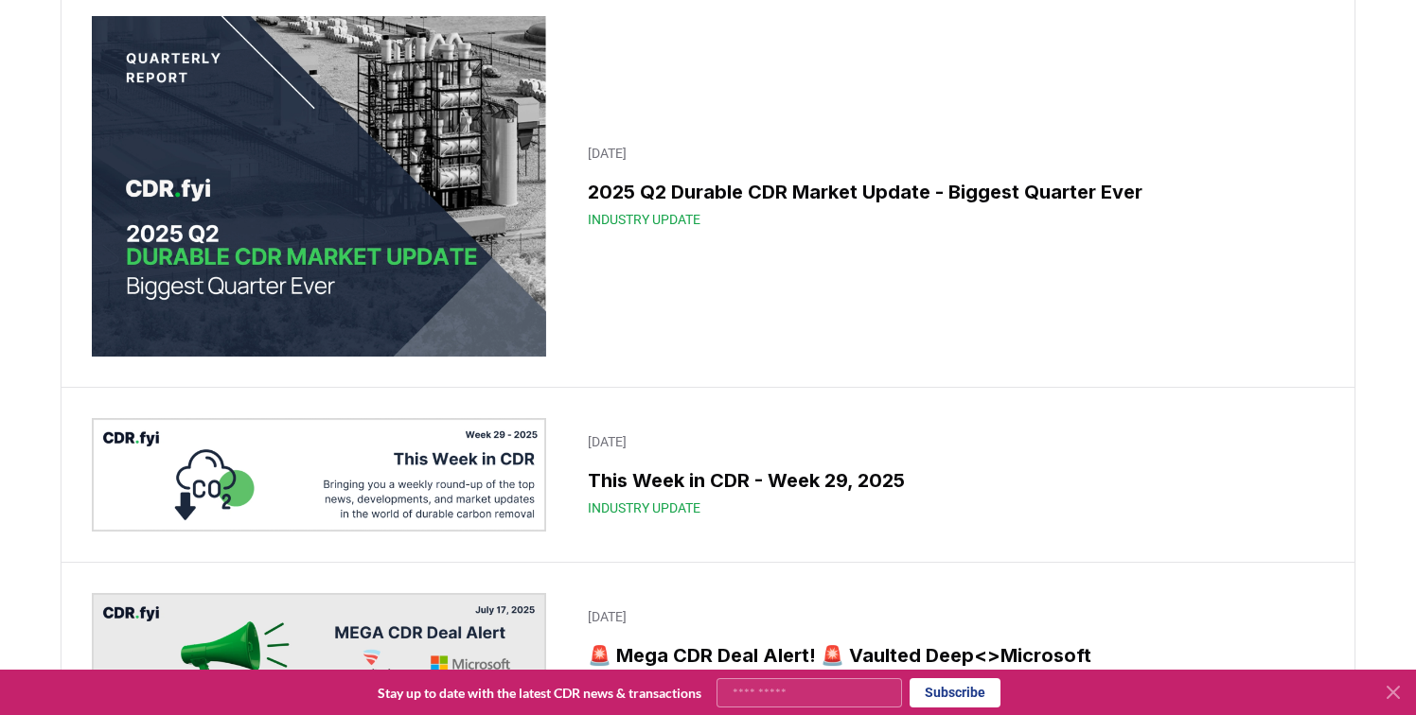
scroll to position [839, 0]
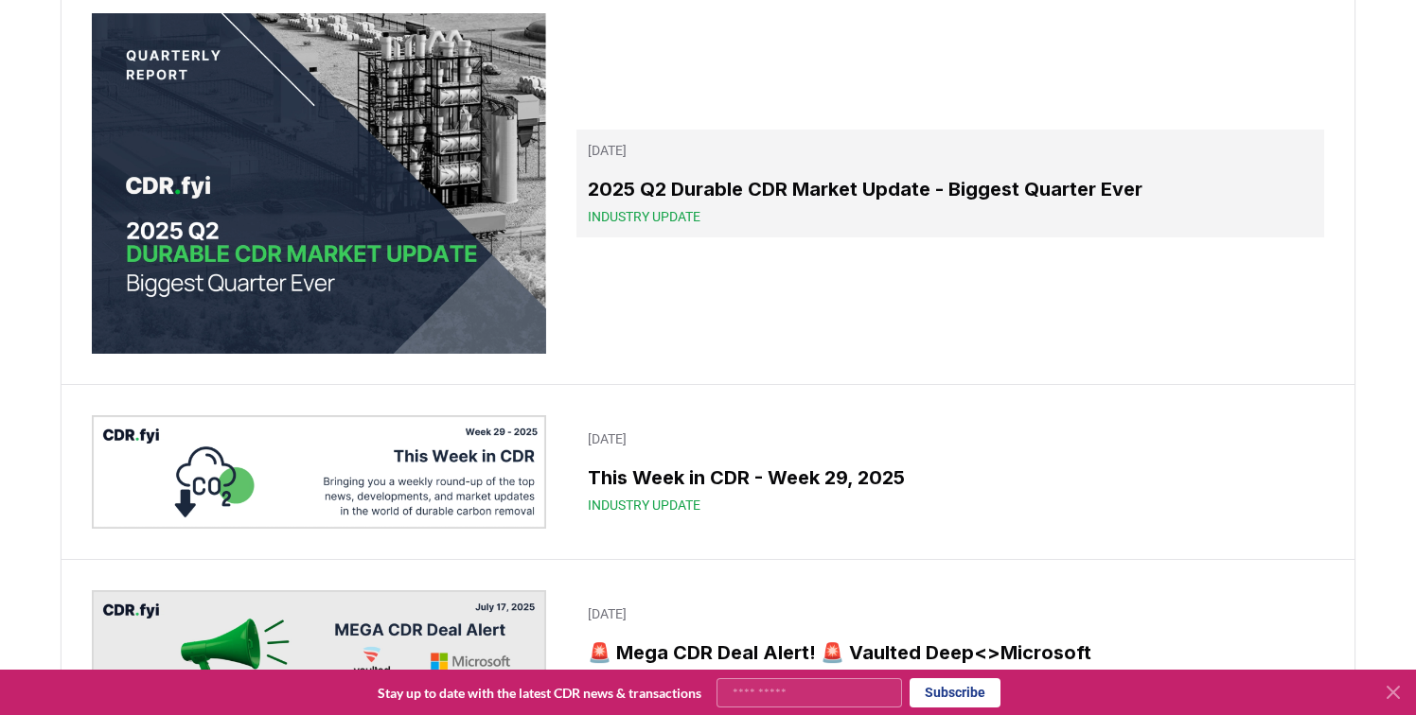
click at [634, 226] on span "Industry Update" at bounding box center [644, 216] width 113 height 19
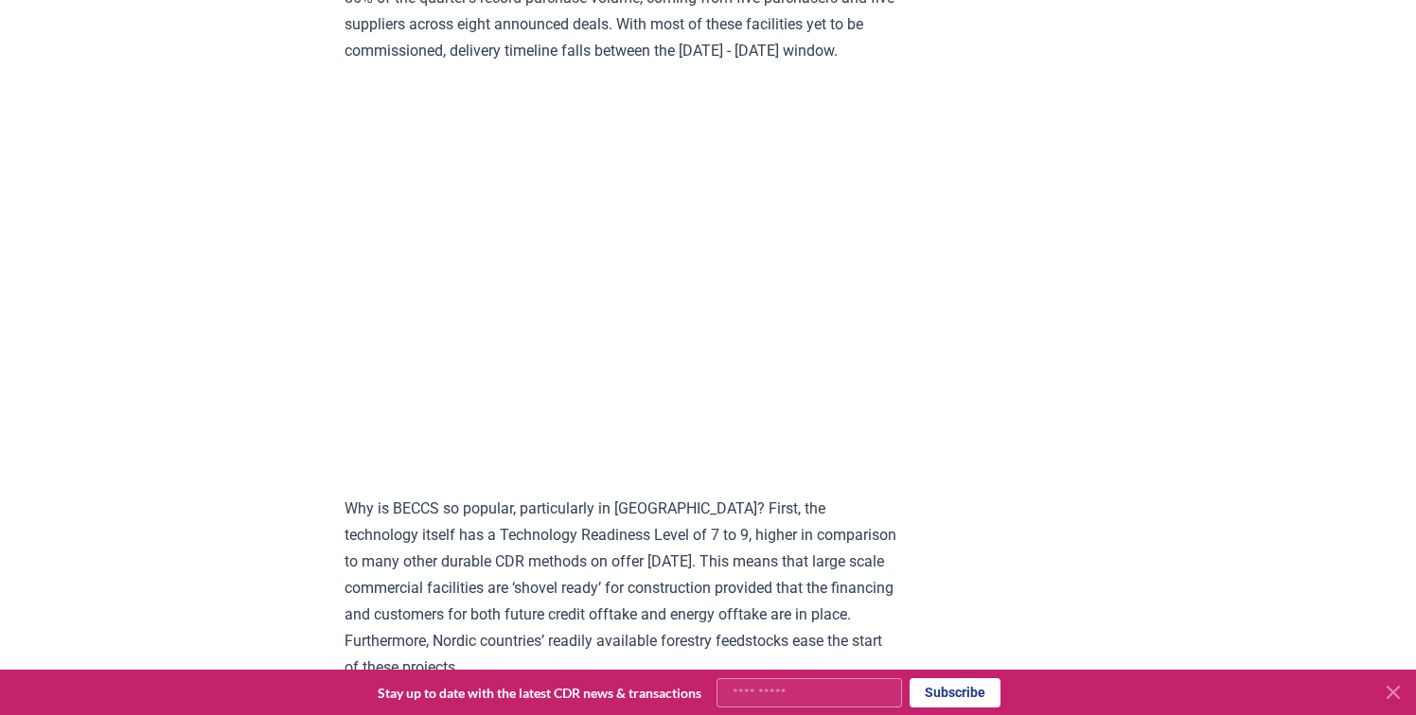
scroll to position [2246, 0]
